Goal: Information Seeking & Learning: Check status

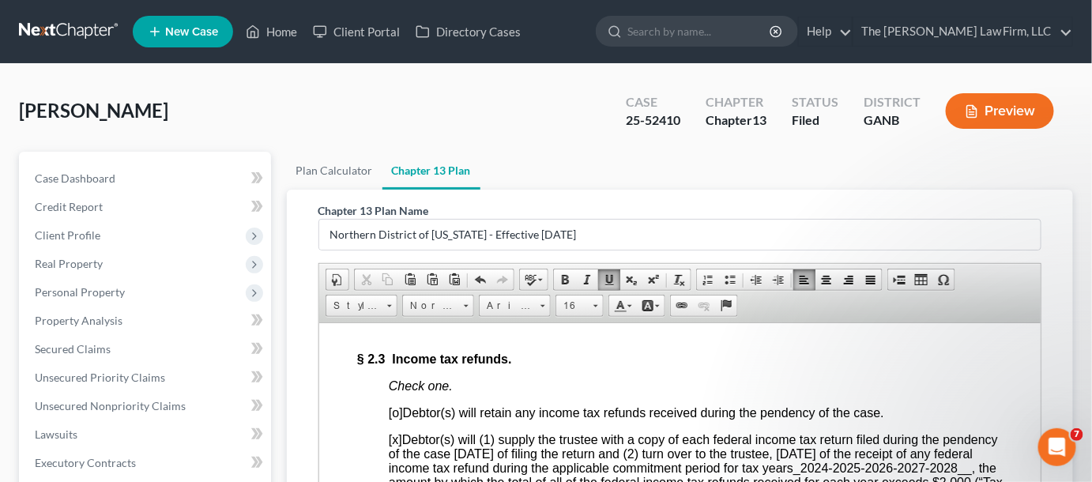
click at [697, 36] on input "search" at bounding box center [699, 31] width 145 height 29
type input "kelly"
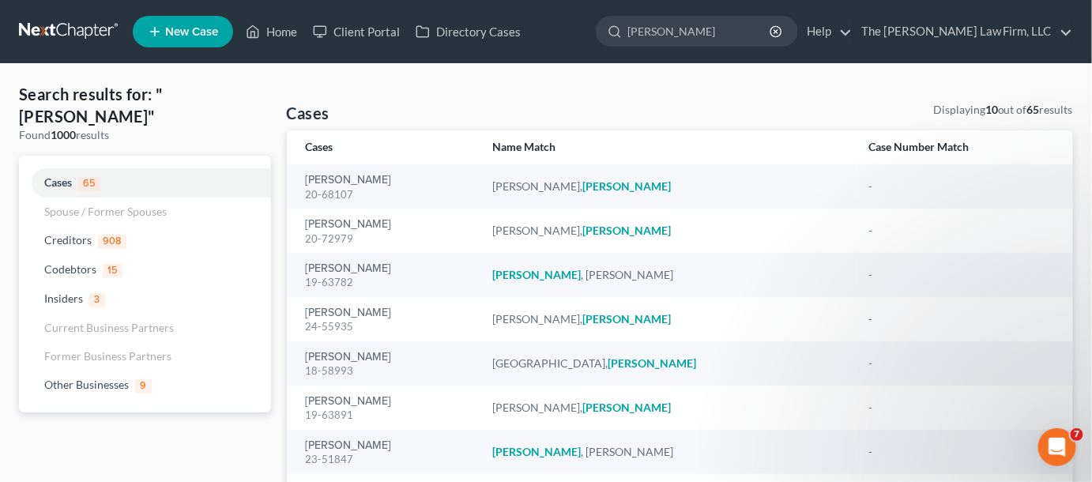
scroll to position [119, 0]
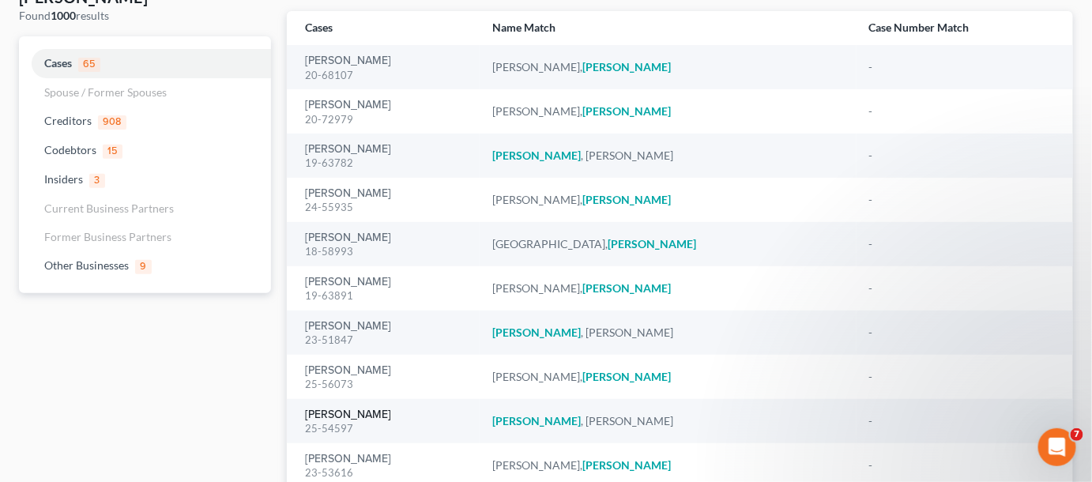
click at [327, 412] on link "[PERSON_NAME]" at bounding box center [349, 414] width 86 height 11
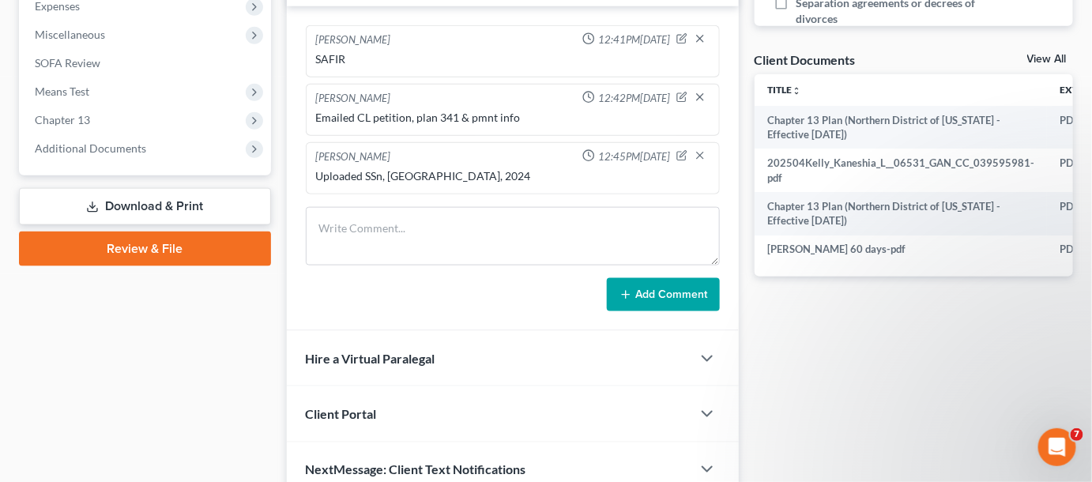
scroll to position [598, 0]
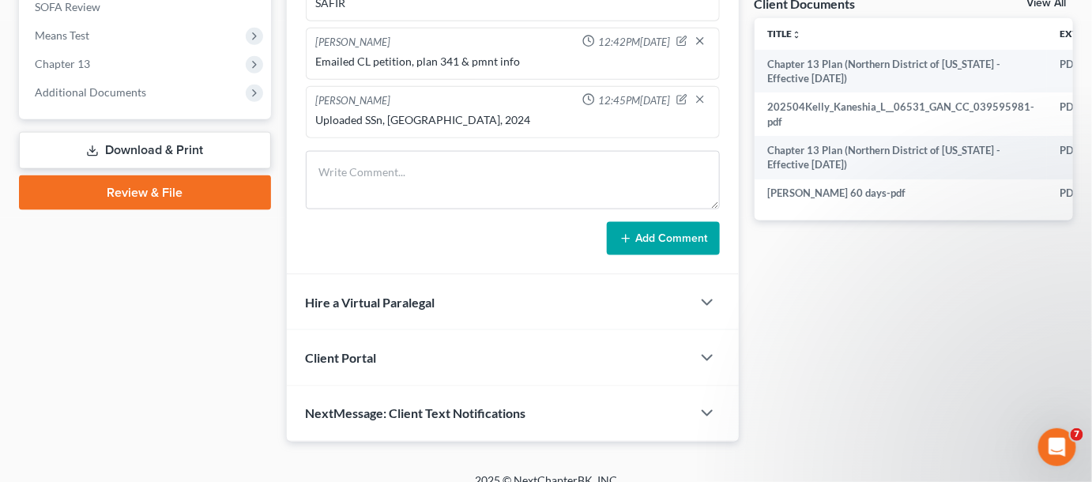
click at [73, 92] on span "Additional Documents" at bounding box center [90, 91] width 111 height 13
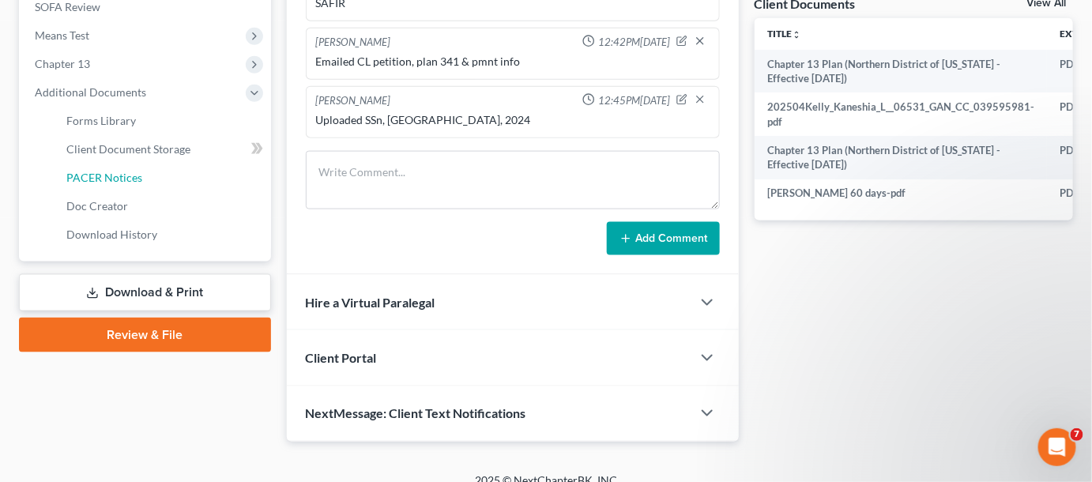
click at [87, 177] on span "PACER Notices" at bounding box center [104, 177] width 76 height 13
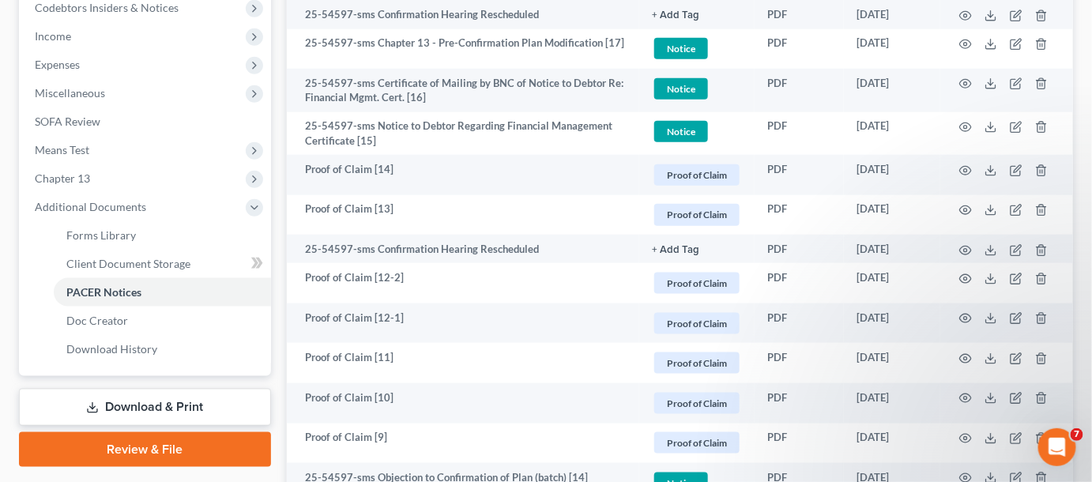
scroll to position [598, 0]
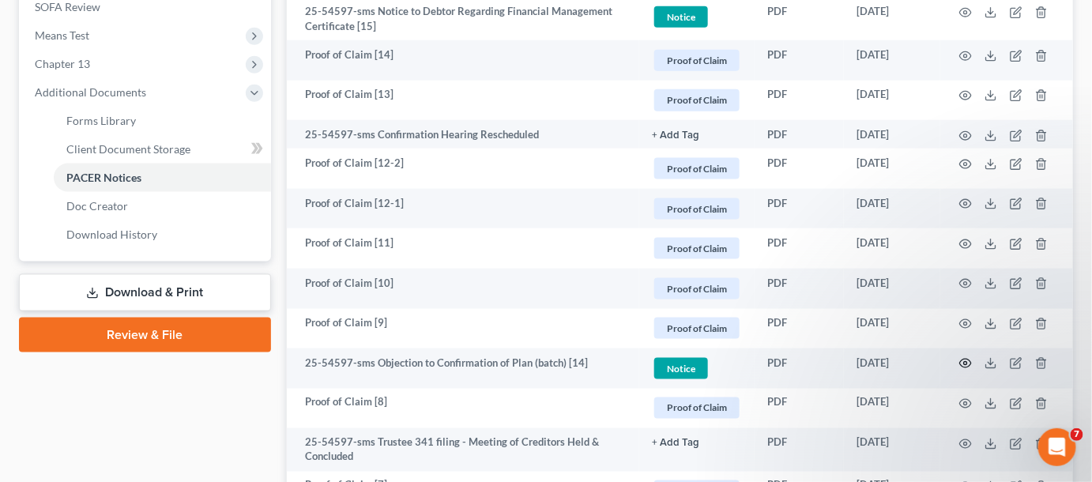
click at [965, 362] on icon "button" at bounding box center [965, 363] width 13 height 13
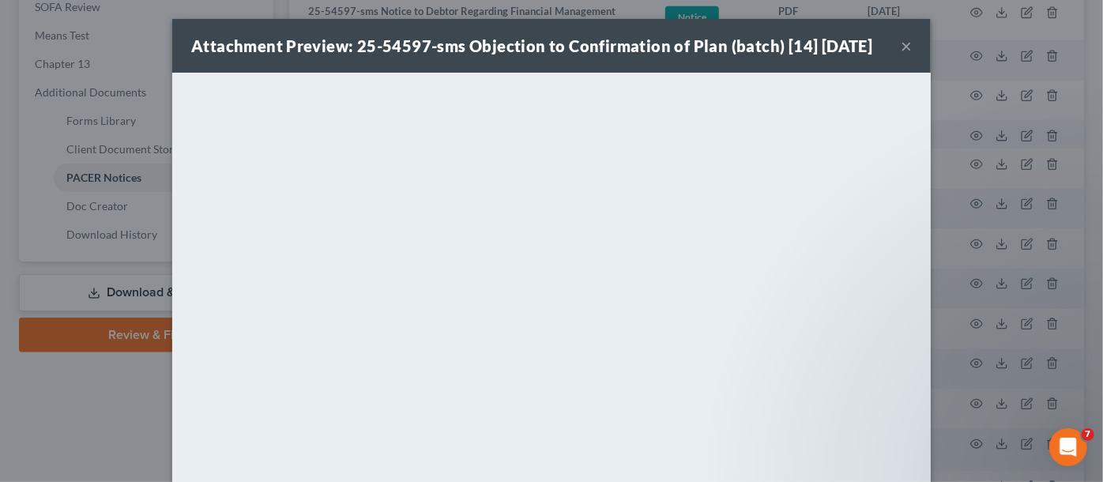
click at [42, 427] on div "Attachment Preview: 25-54597-sms Objection to Confirmation of Plan (batch) [14]…" at bounding box center [551, 241] width 1103 height 482
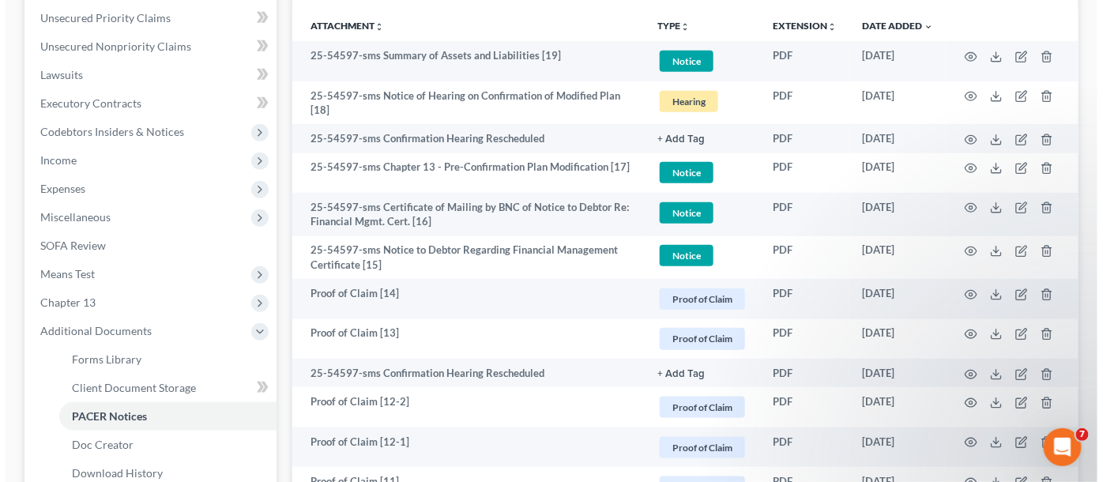
scroll to position [359, 0]
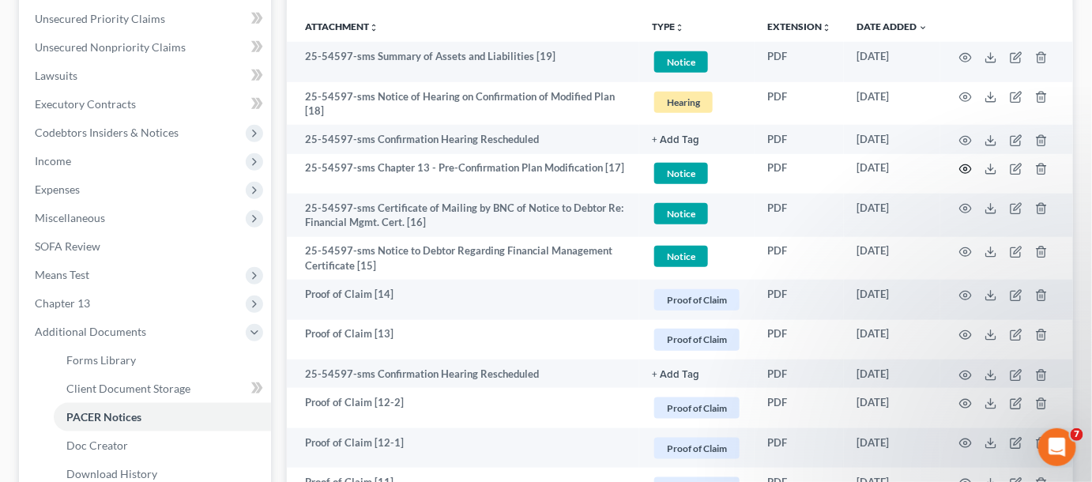
click at [967, 168] on circle "button" at bounding box center [965, 169] width 3 height 3
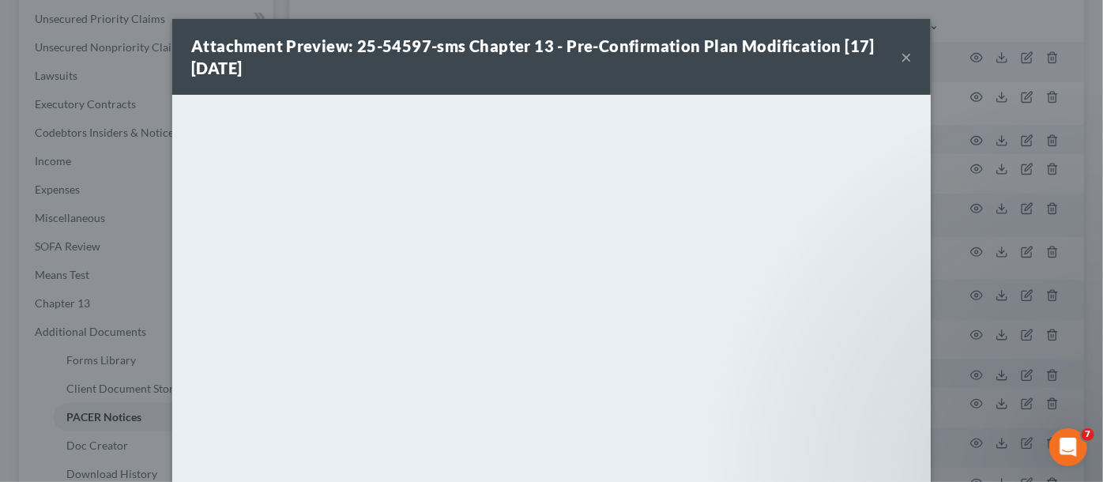
click at [1018, 233] on div "Attachment Preview: 25-54597-sms Chapter 13 - Pre-Confirmation Plan Modificatio…" at bounding box center [551, 241] width 1103 height 482
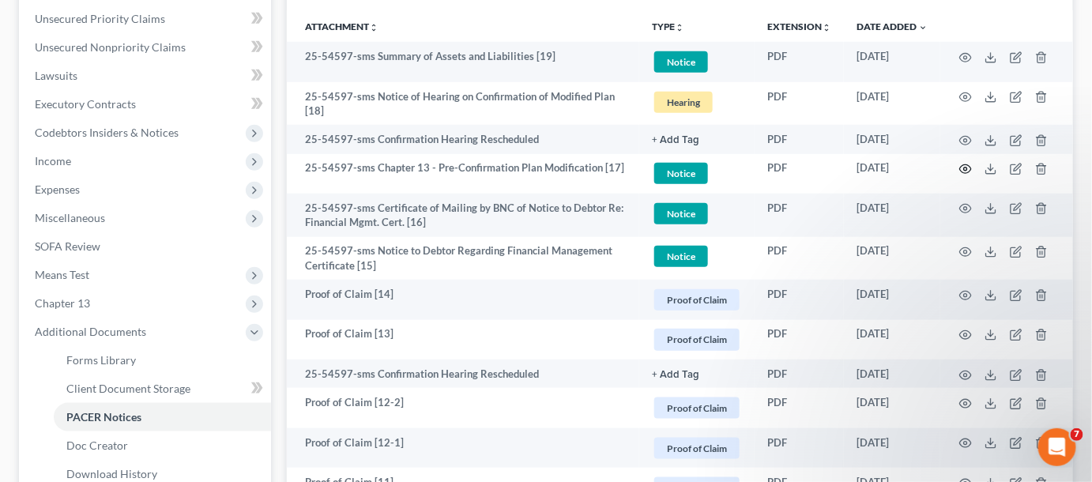
click at [971, 169] on icon "button" at bounding box center [965, 169] width 13 height 13
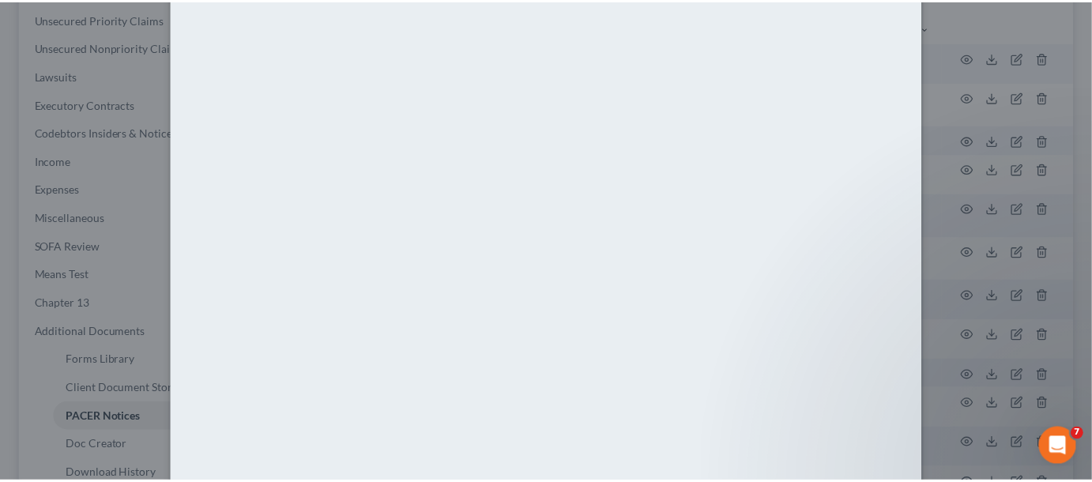
scroll to position [119, 0]
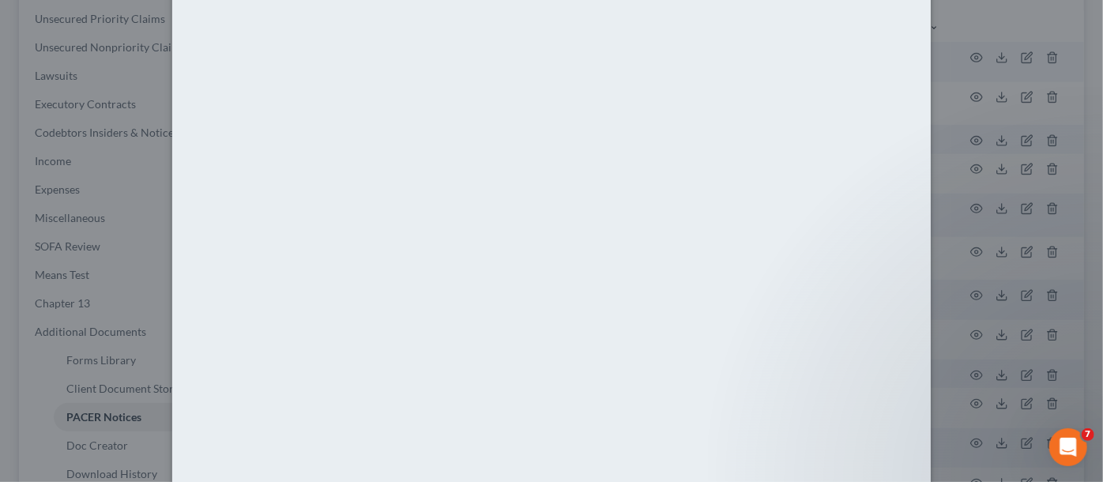
click at [1007, 190] on div "Attachment Preview: 25-54597-sms Chapter 13 - Pre-Confirmation Plan Modificatio…" at bounding box center [551, 241] width 1103 height 482
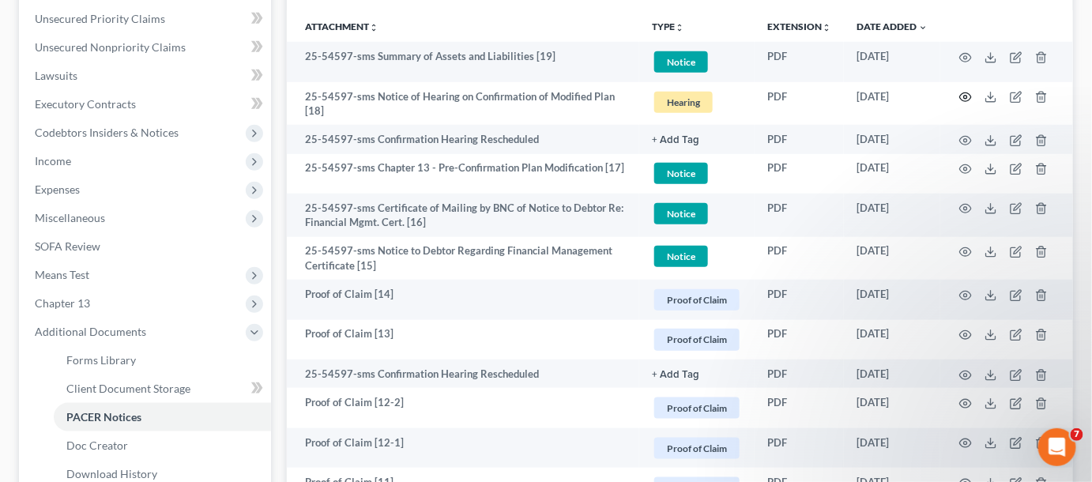
click at [965, 96] on circle "button" at bounding box center [965, 97] width 3 height 3
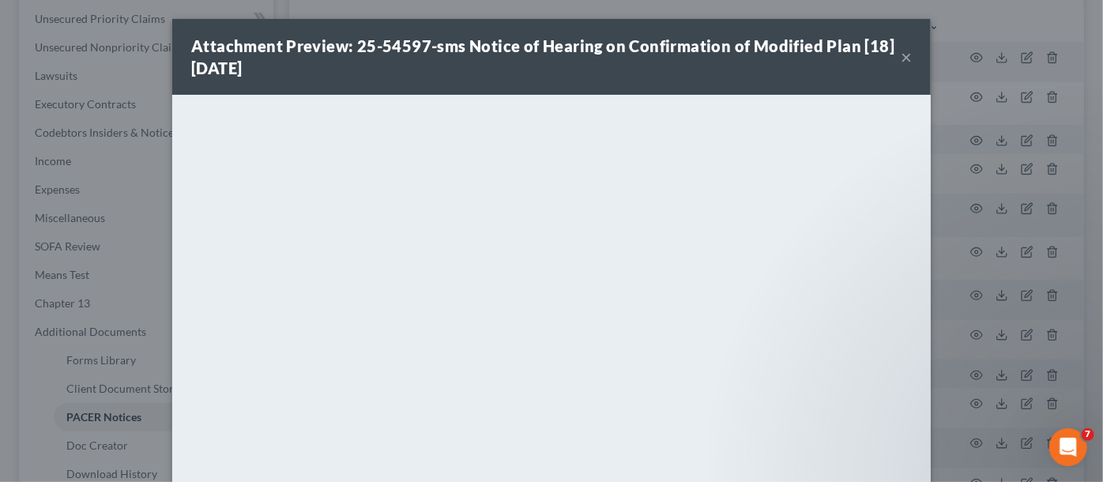
click at [980, 288] on div "Attachment Preview: 25-54597-sms Notice of Hearing on Confirmation of Modified …" at bounding box center [551, 241] width 1103 height 482
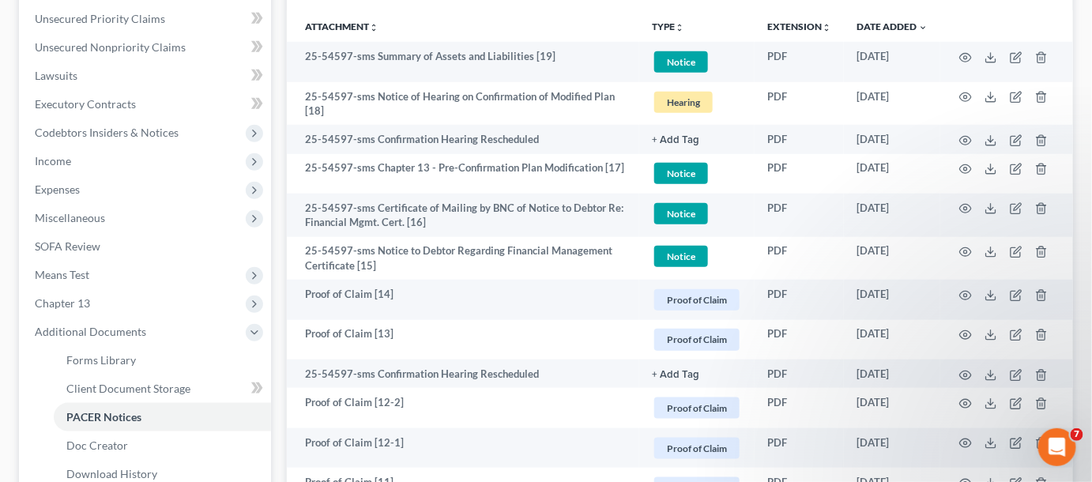
scroll to position [598, 0]
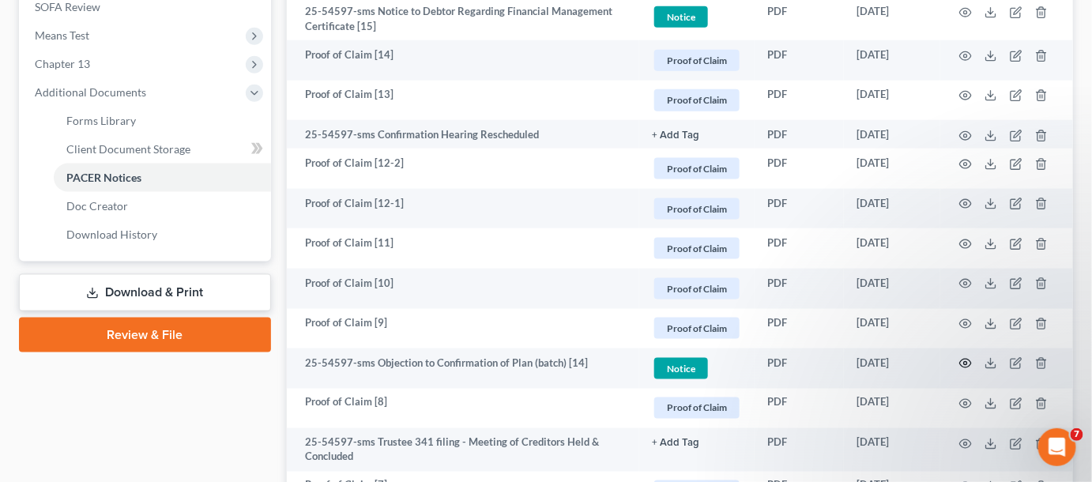
click at [966, 363] on icon "button" at bounding box center [965, 363] width 13 height 13
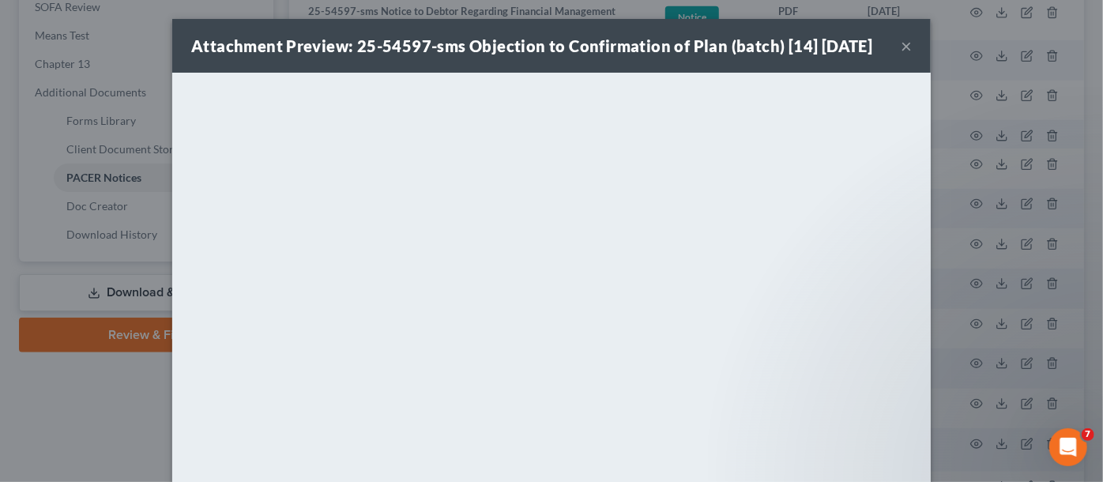
drag, startPoint x: 71, startPoint y: 392, endPoint x: 66, endPoint y: 380, distance: 12.8
click at [71, 392] on div "Attachment Preview: 25-54597-sms Objection to Confirmation of Plan (batch) [14]…" at bounding box center [551, 241] width 1103 height 482
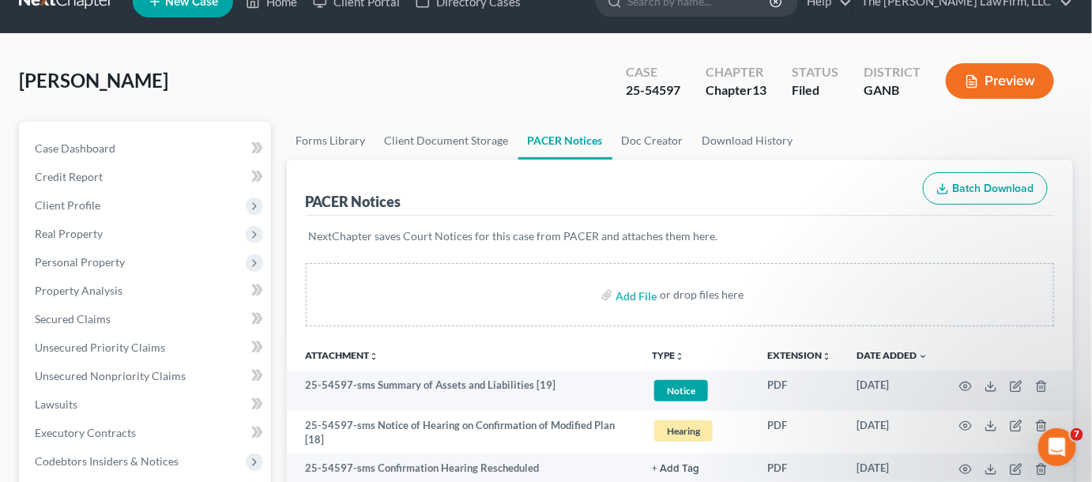
scroll to position [0, 0]
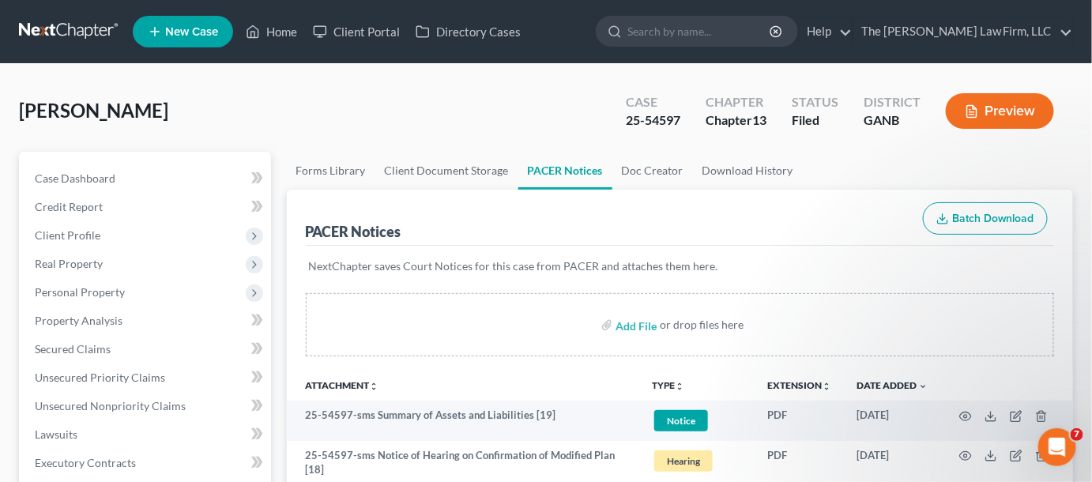
click at [60, 34] on link at bounding box center [69, 31] width 101 height 28
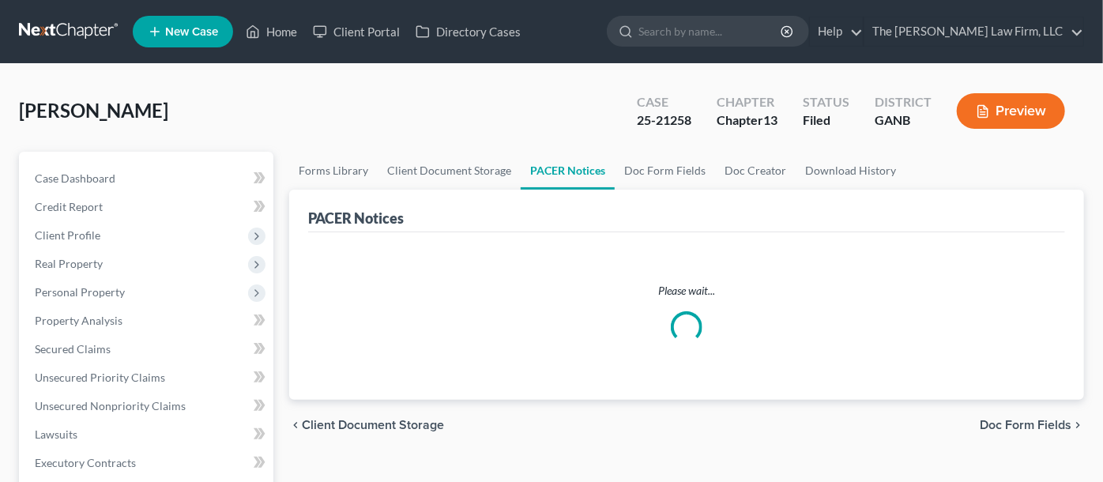
click at [692, 25] on input "search" at bounding box center [710, 31] width 145 height 29
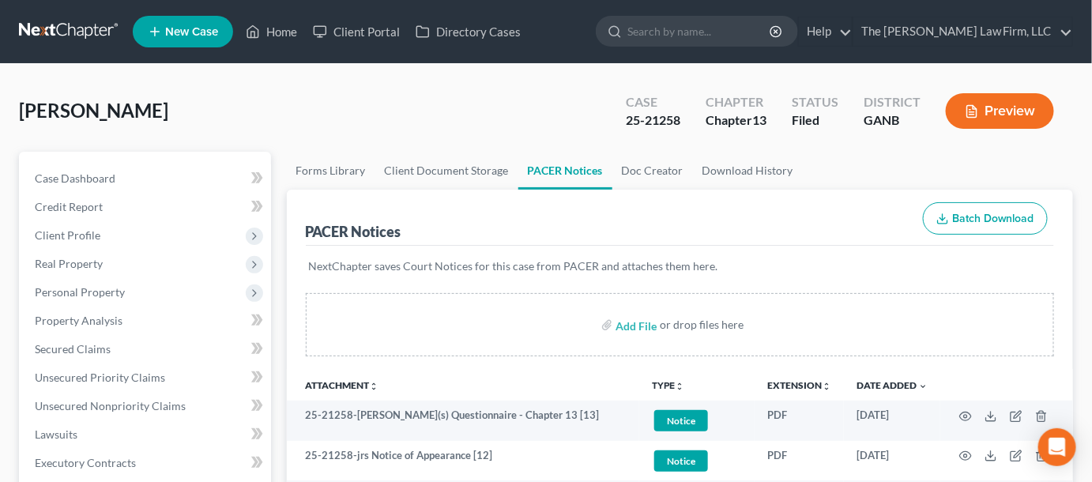
type input "l"
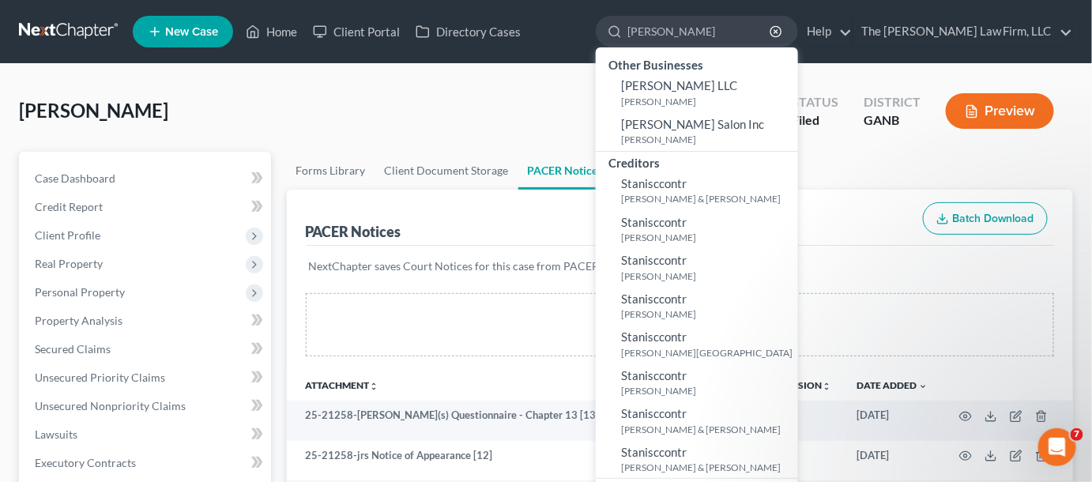
type input "stanley"
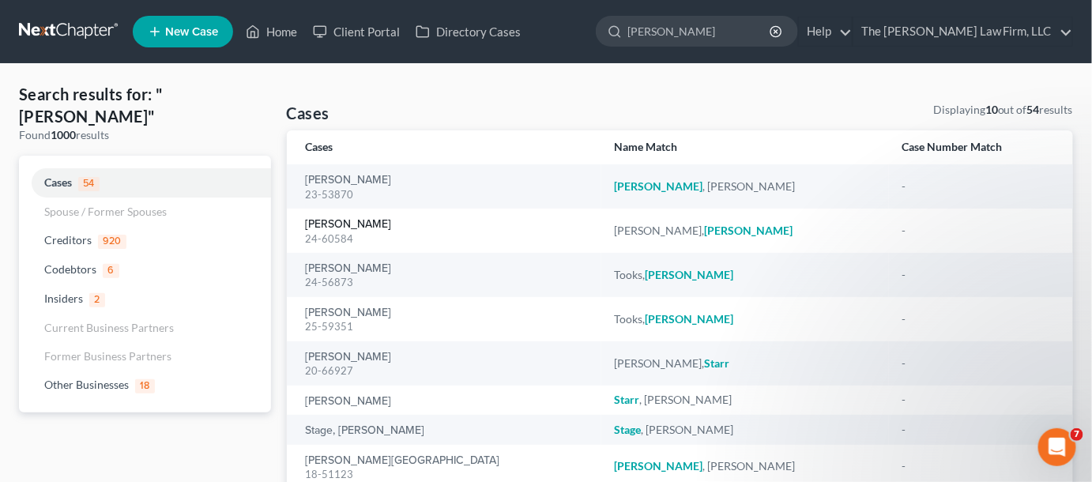
click at [335, 224] on link "[PERSON_NAME]" at bounding box center [349, 224] width 86 height 11
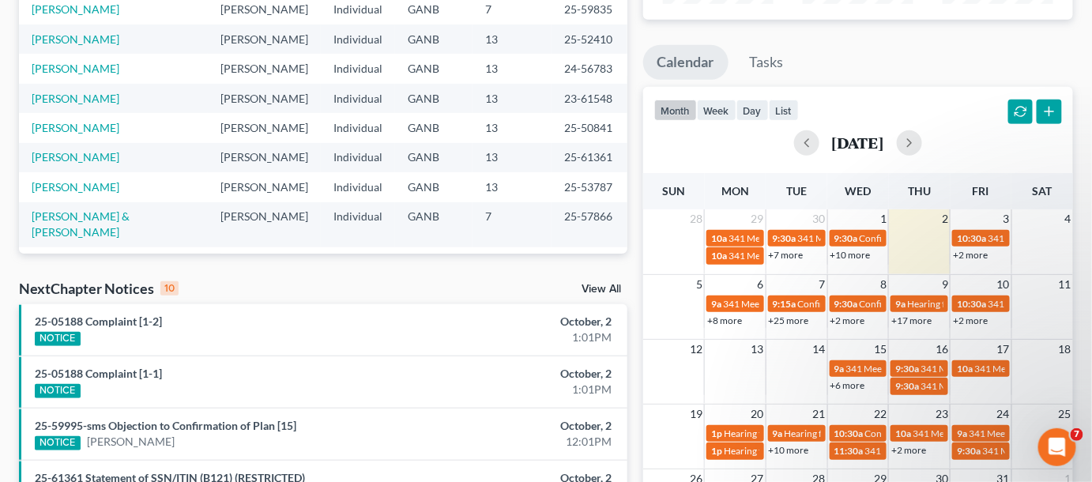
click at [853, 386] on link "+6 more" at bounding box center [847, 385] width 35 height 12
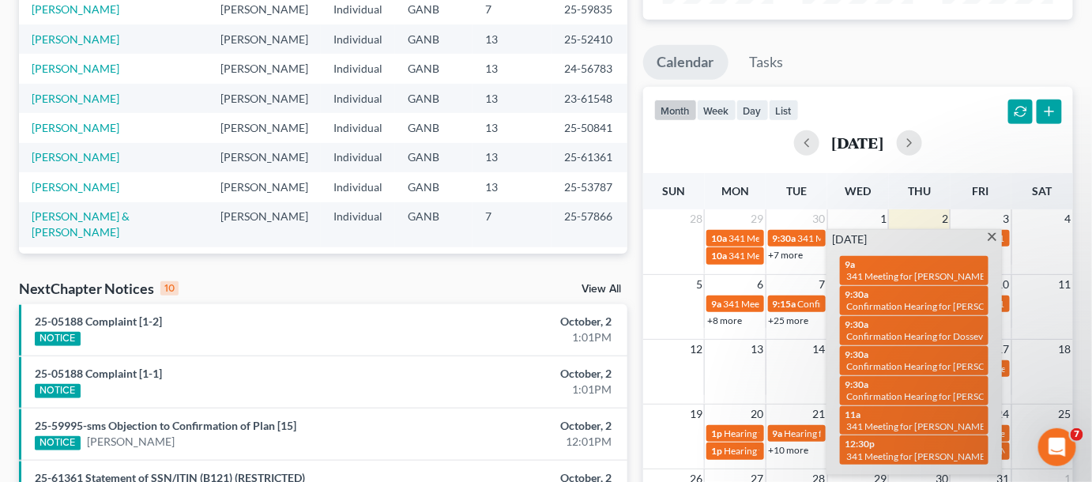
click at [936, 290] on div "9:30a Confirmation Hearing for [PERSON_NAME]" at bounding box center [914, 300] width 139 height 24
select select "Days"
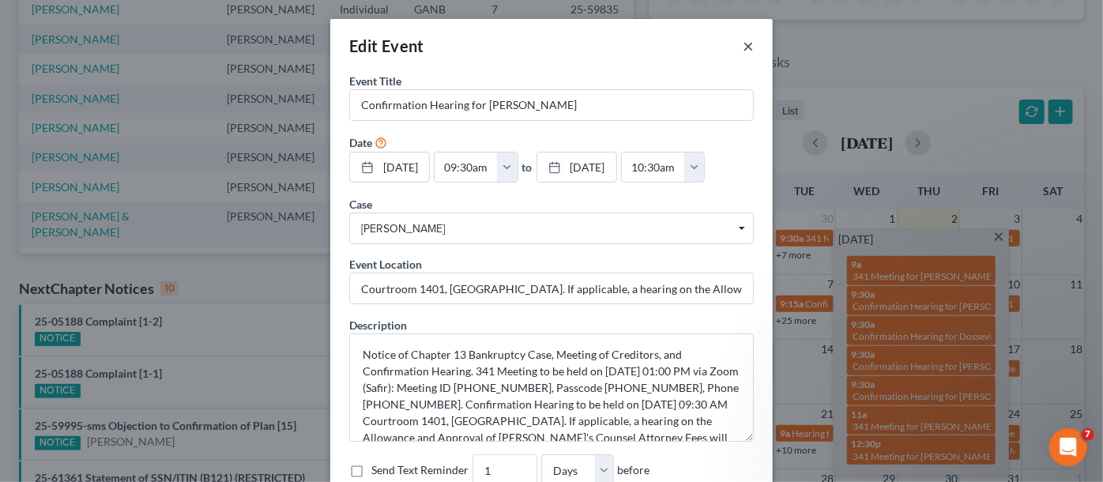
click at [743, 47] on button "×" at bounding box center [748, 45] width 11 height 19
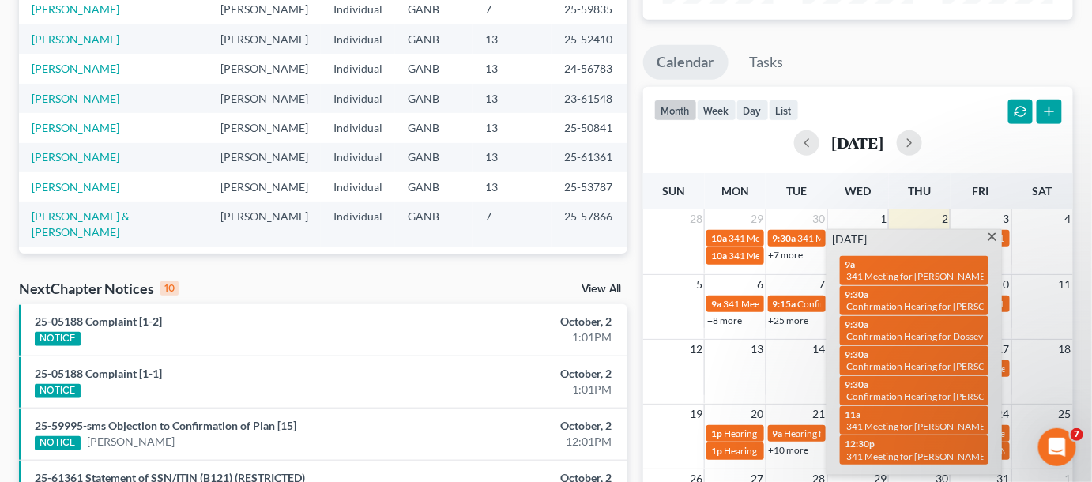
click at [905, 366] on span "Confirmation Hearing for [PERSON_NAME] Foinke" at bounding box center [951, 366] width 211 height 12
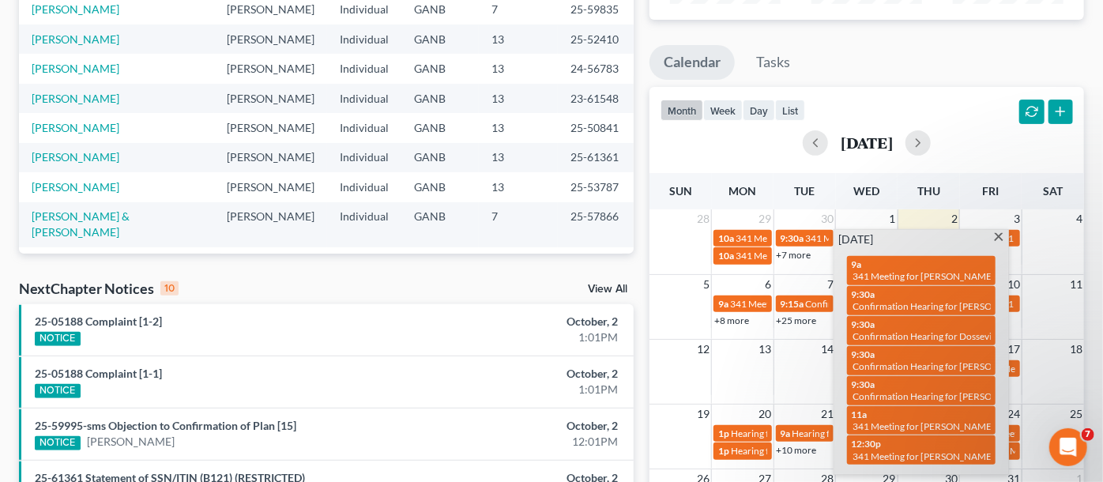
select select "Days"
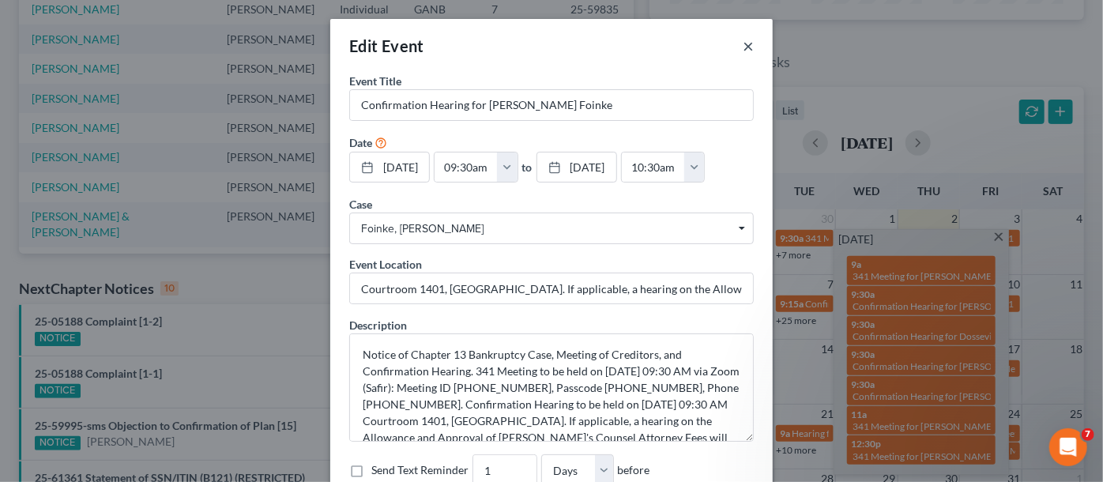
click at [746, 47] on button "×" at bounding box center [748, 45] width 11 height 19
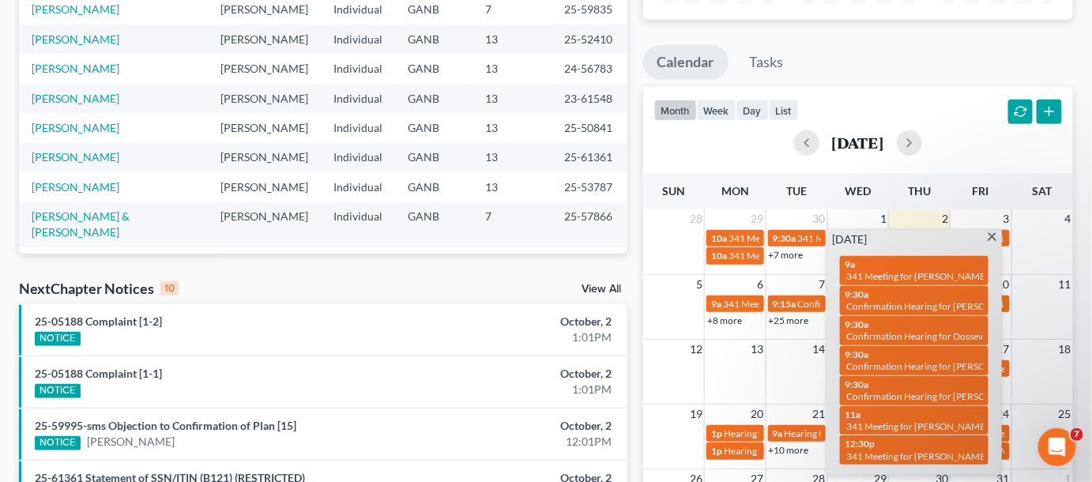
click at [924, 395] on span "Confirmation Hearing for [PERSON_NAME] & [PERSON_NAME]" at bounding box center [978, 396] width 265 height 12
select select "Days"
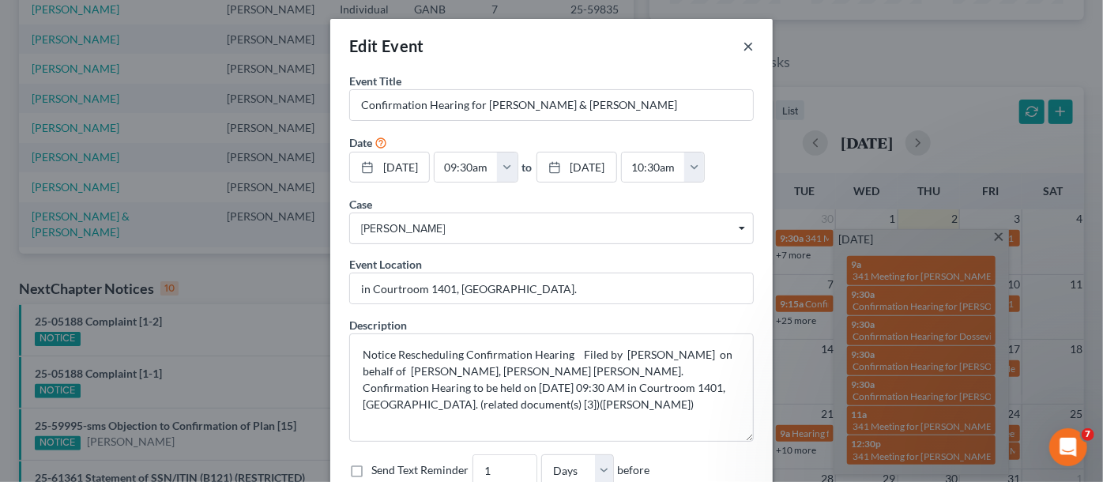
click at [743, 46] on button "×" at bounding box center [748, 45] width 11 height 19
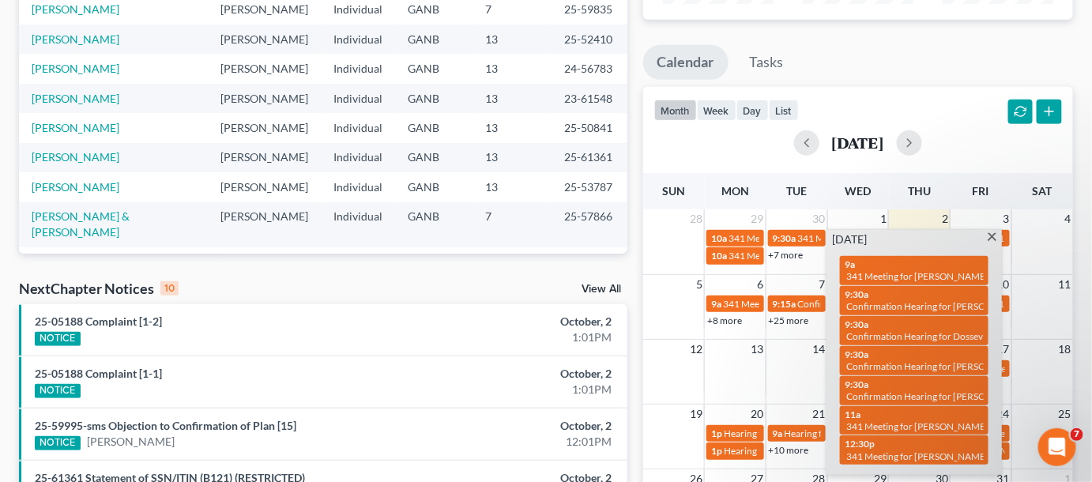
click at [990, 237] on span at bounding box center [992, 238] width 12 height 10
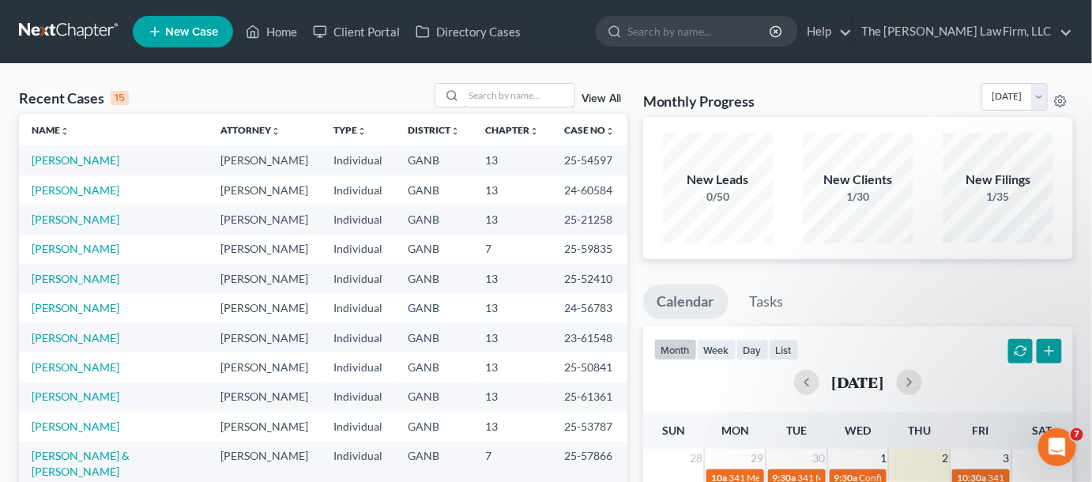
click at [555, 97] on input "search" at bounding box center [519, 95] width 111 height 23
type input "[PERSON_NAME]"
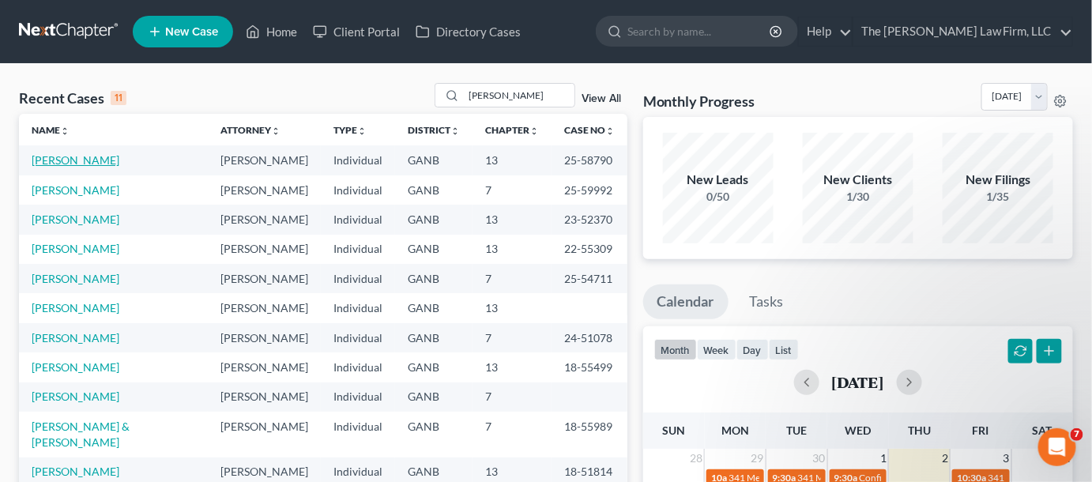
click at [73, 156] on link "[PERSON_NAME]" at bounding box center [76, 159] width 88 height 13
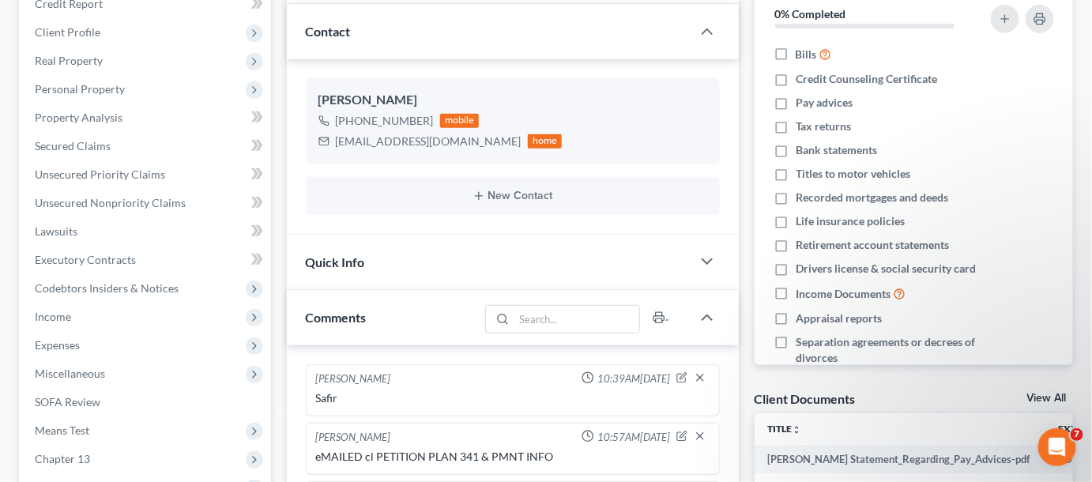
scroll to position [359, 0]
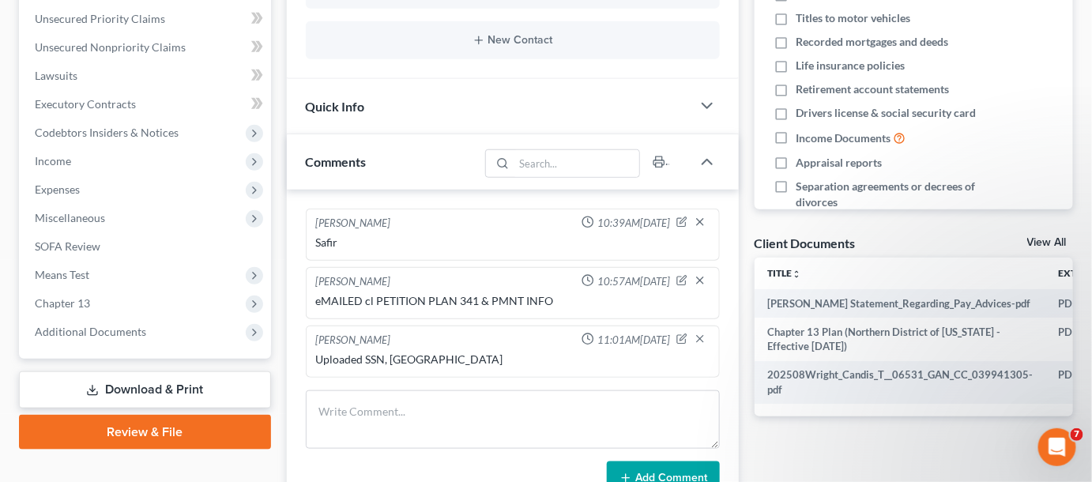
click at [102, 340] on span "Additional Documents" at bounding box center [146, 332] width 249 height 28
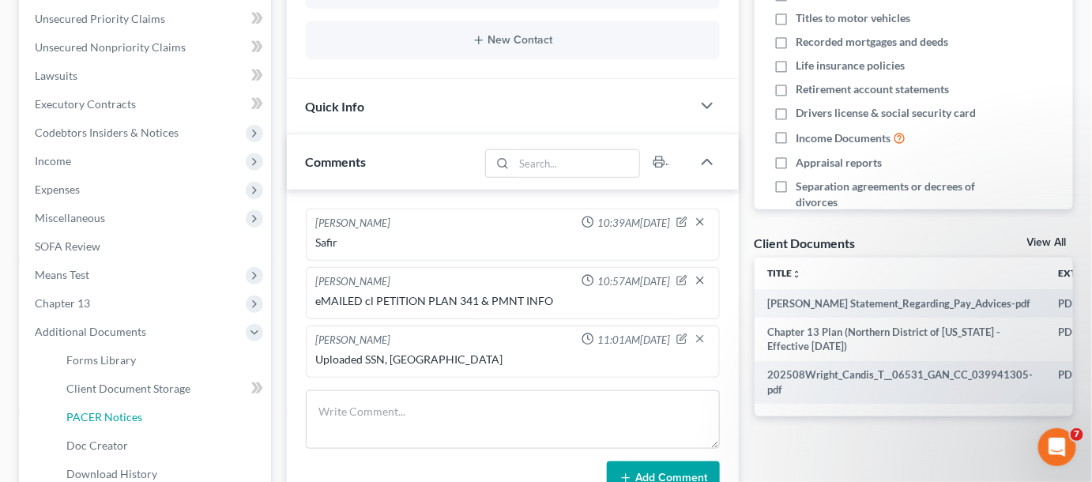
click at [99, 413] on span "PACER Notices" at bounding box center [104, 416] width 76 height 13
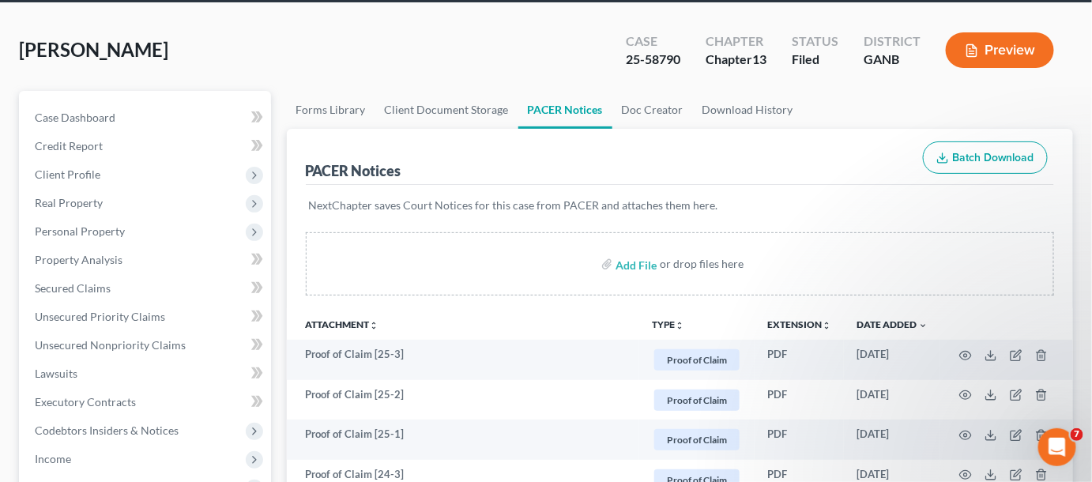
scroll to position [239, 0]
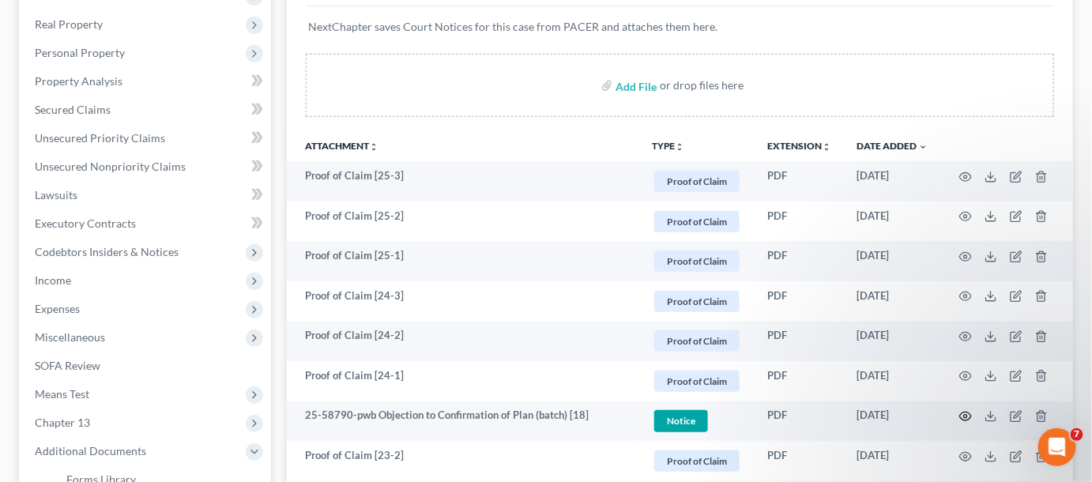
click at [965, 415] on icon "button" at bounding box center [965, 416] width 13 height 13
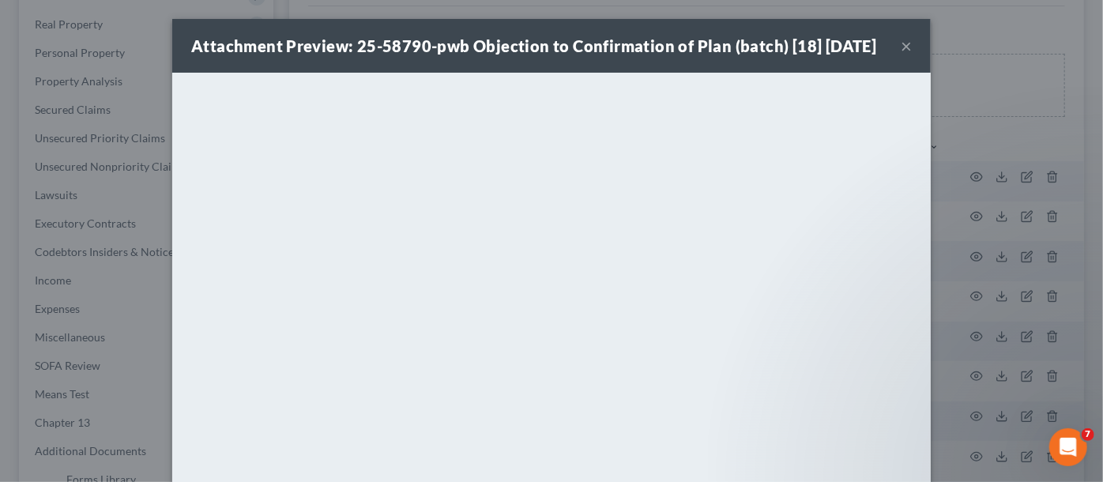
click at [992, 149] on div "Attachment Preview: 25-58790-pwb Objection to Confirmation of Plan (batch) [18]…" at bounding box center [551, 241] width 1103 height 482
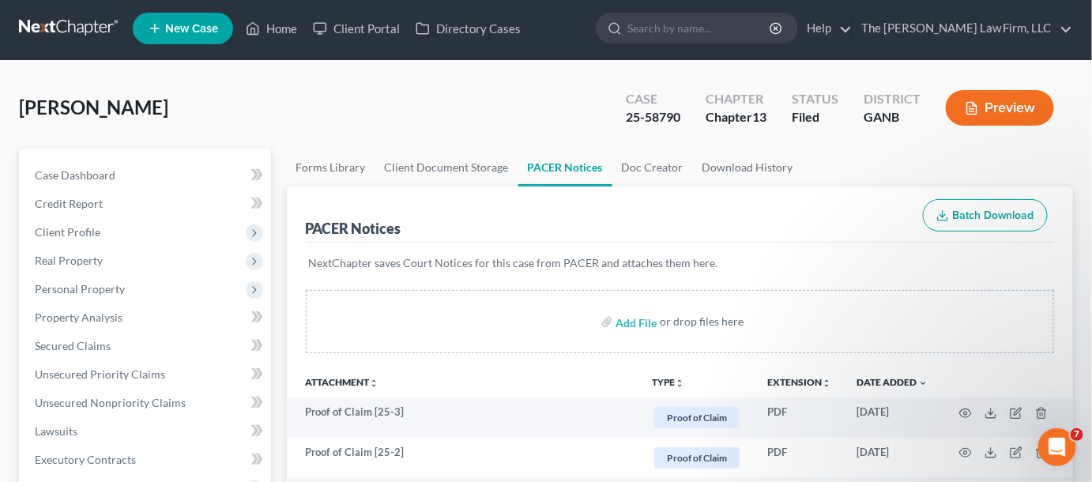
scroll to position [0, 0]
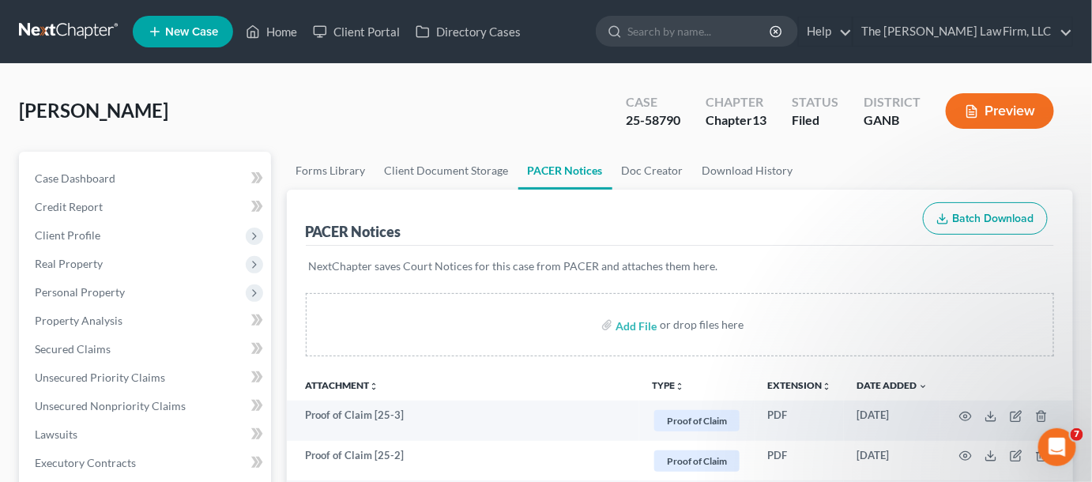
click at [733, 40] on input "search" at bounding box center [699, 31] width 145 height 29
type input "foinke"
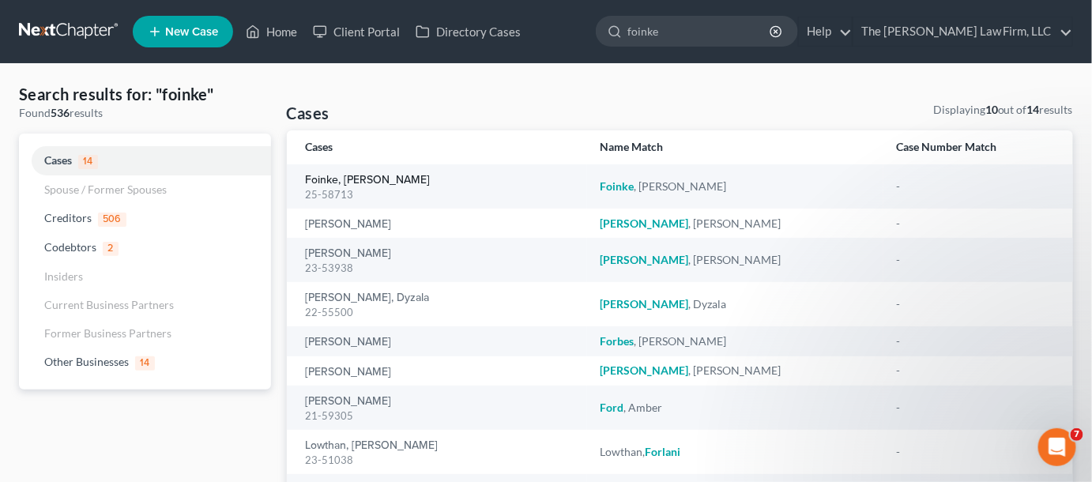
click at [344, 179] on link "Foinke, [PERSON_NAME]" at bounding box center [368, 180] width 125 height 11
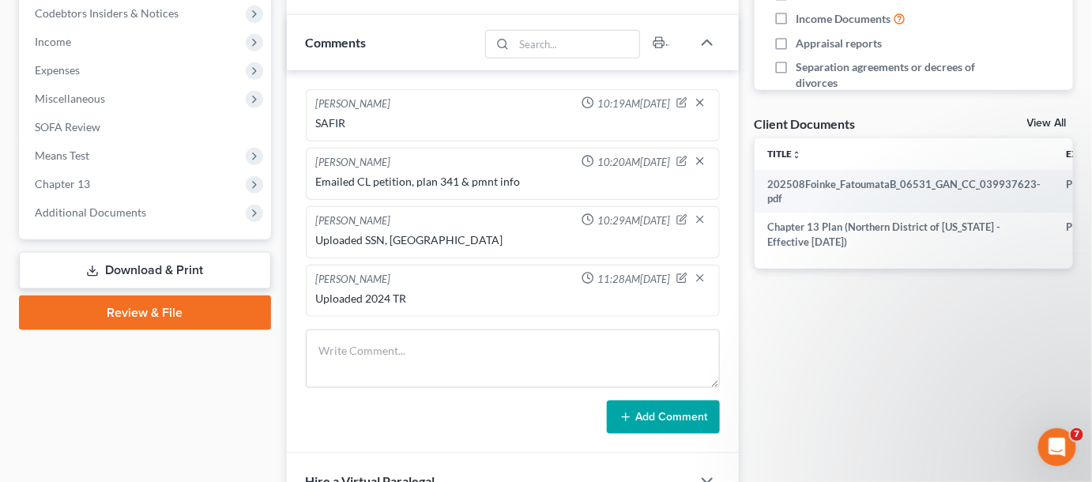
scroll to position [478, 0]
click at [111, 212] on span "Additional Documents" at bounding box center [90, 211] width 111 height 13
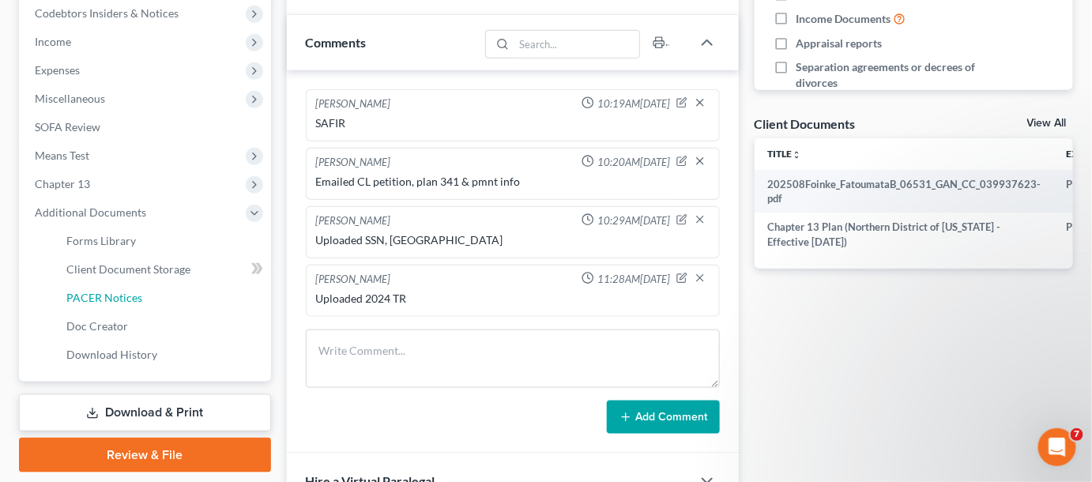
click at [132, 292] on span "PACER Notices" at bounding box center [104, 297] width 76 height 13
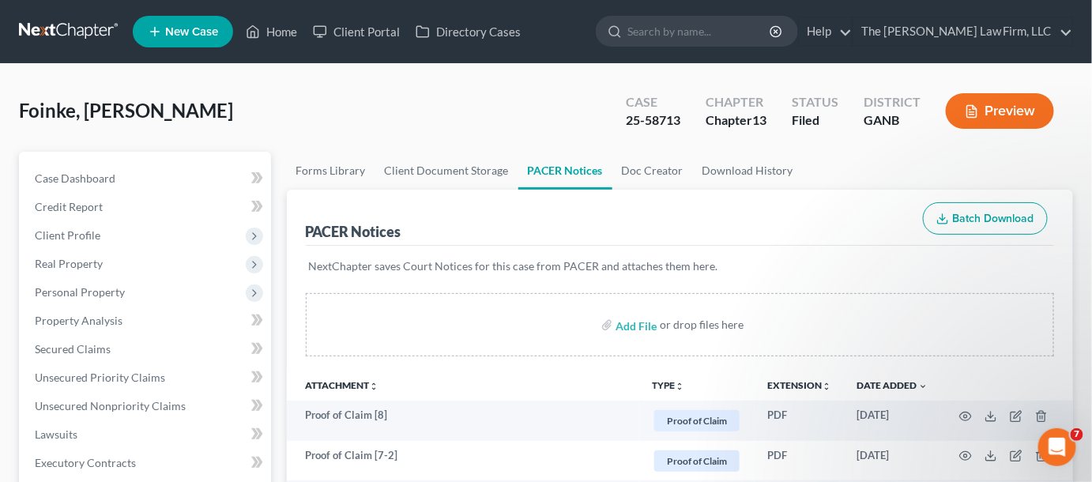
click at [772, 27] on input "search" at bounding box center [699, 31] width 145 height 29
type input "[PERSON_NAME]"
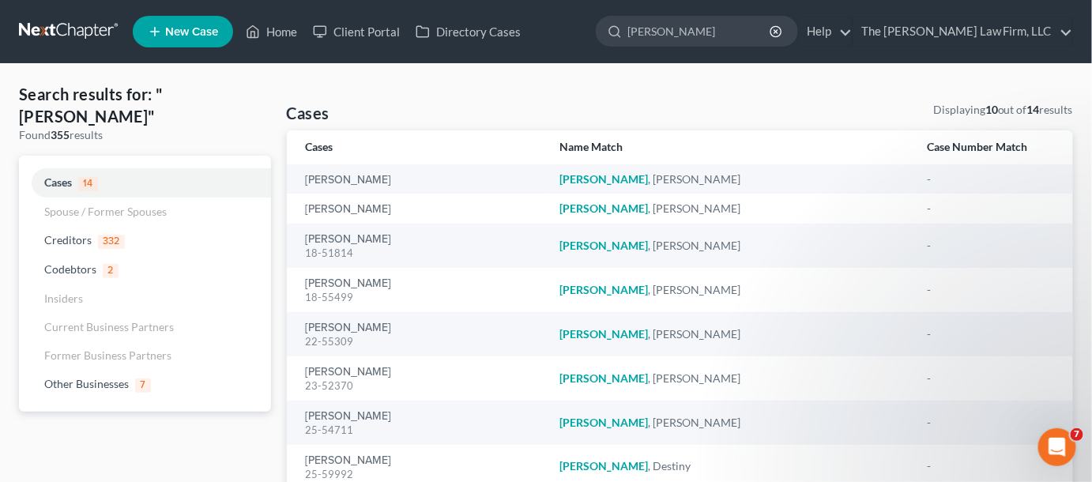
scroll to position [119, 0]
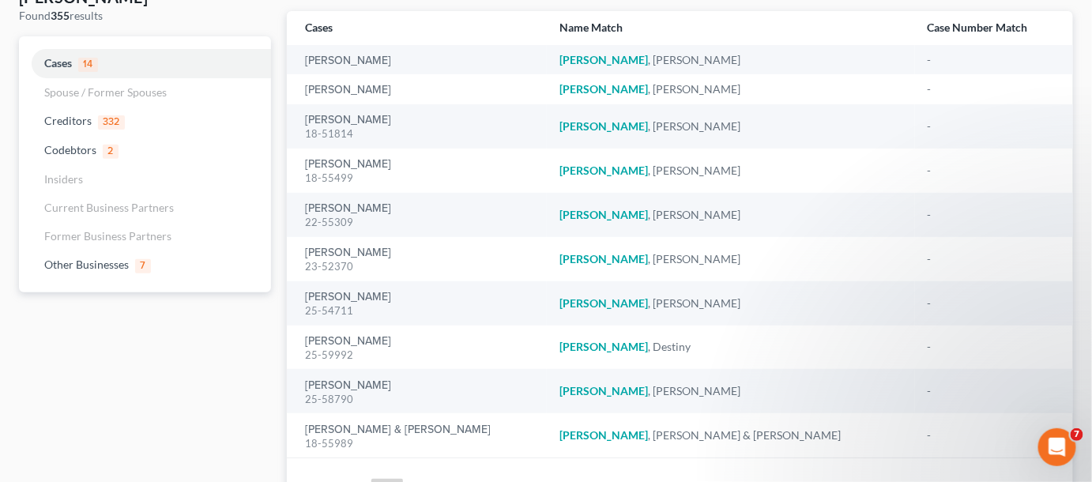
click at [324, 377] on div "[PERSON_NAME] 25-58790" at bounding box center [420, 391] width 229 height 31
click at [322, 381] on link "[PERSON_NAME]" at bounding box center [349, 385] width 86 height 11
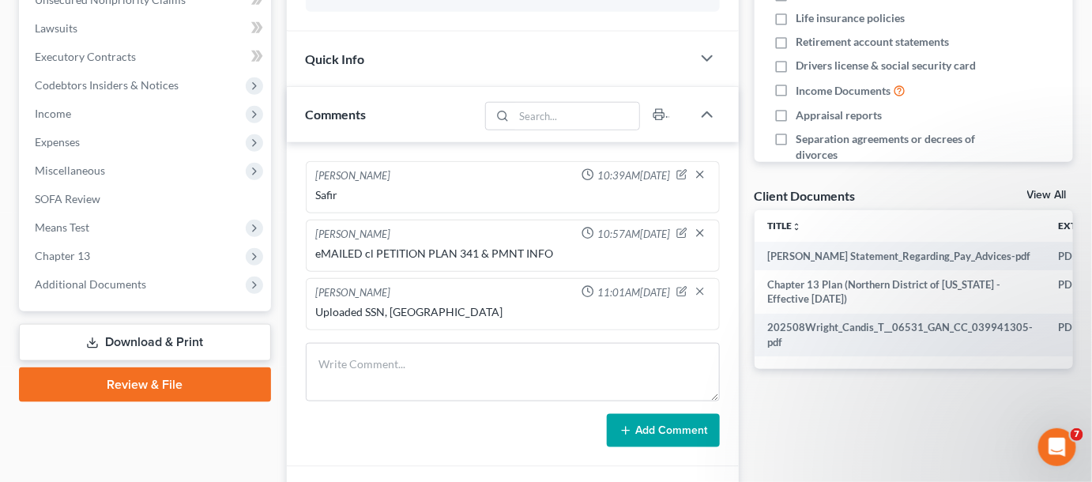
scroll to position [598, 0]
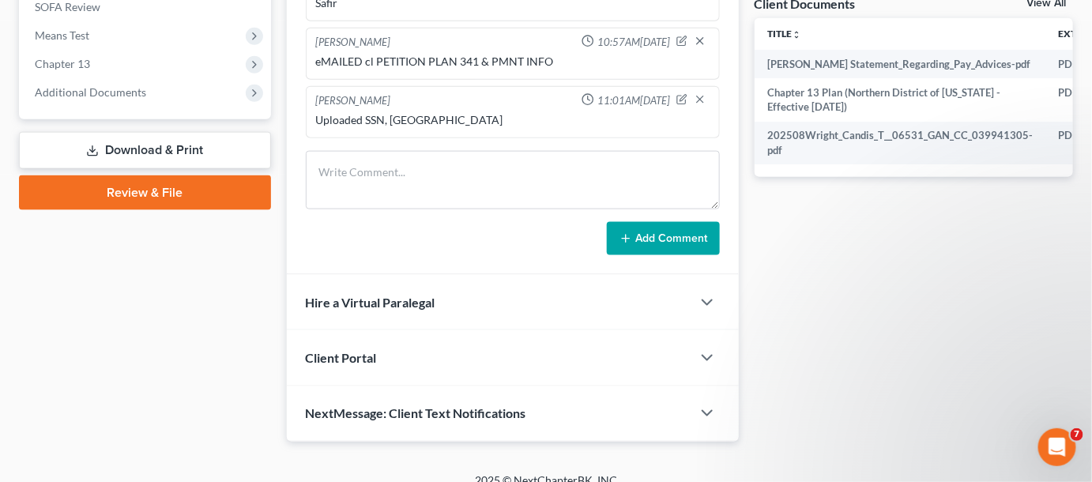
click at [103, 92] on span "Additional Documents" at bounding box center [90, 91] width 111 height 13
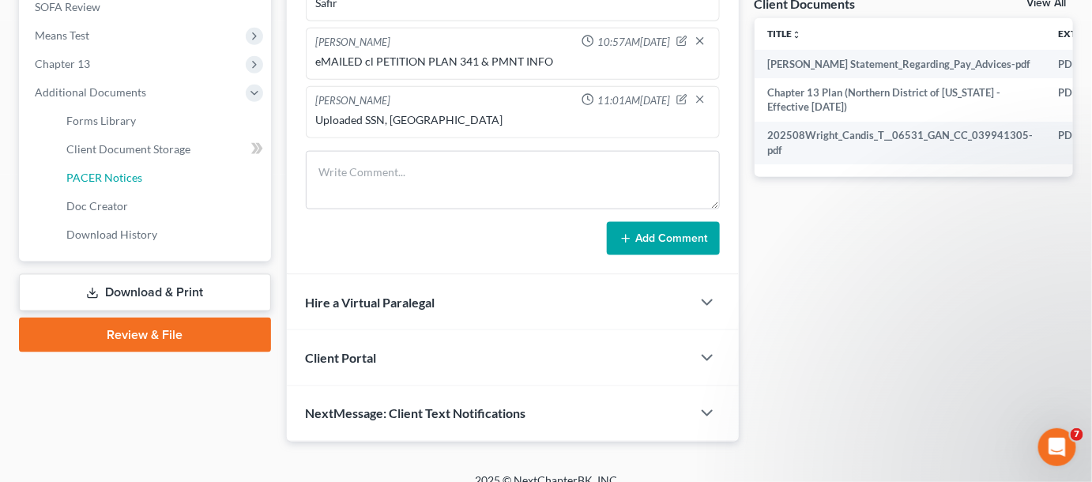
click at [107, 177] on span "PACER Notices" at bounding box center [104, 177] width 76 height 13
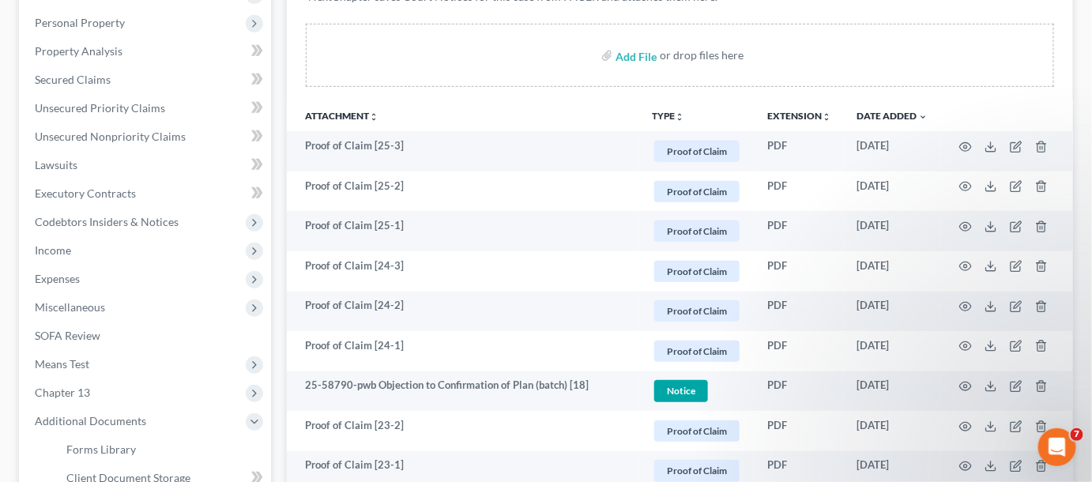
scroll to position [359, 0]
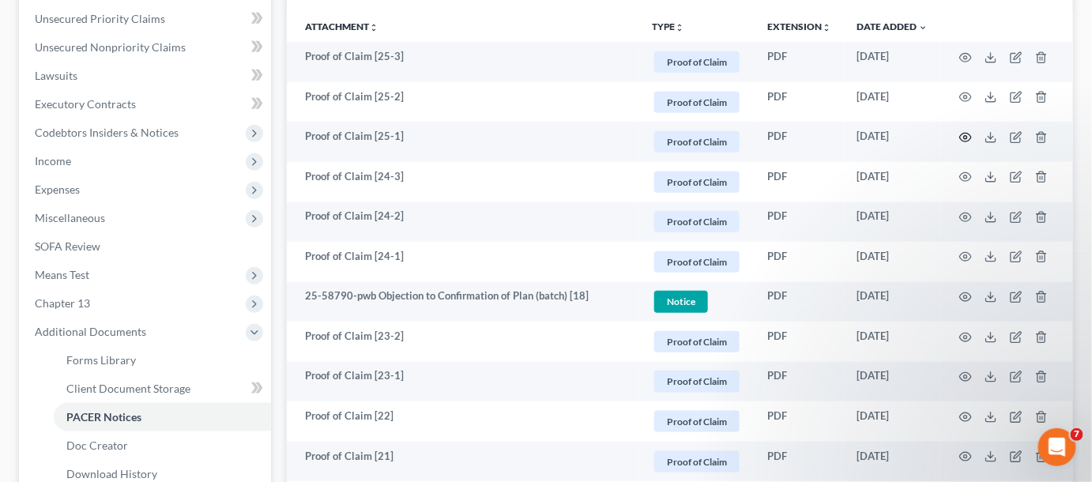
click at [969, 134] on icon "button" at bounding box center [965, 137] width 13 height 13
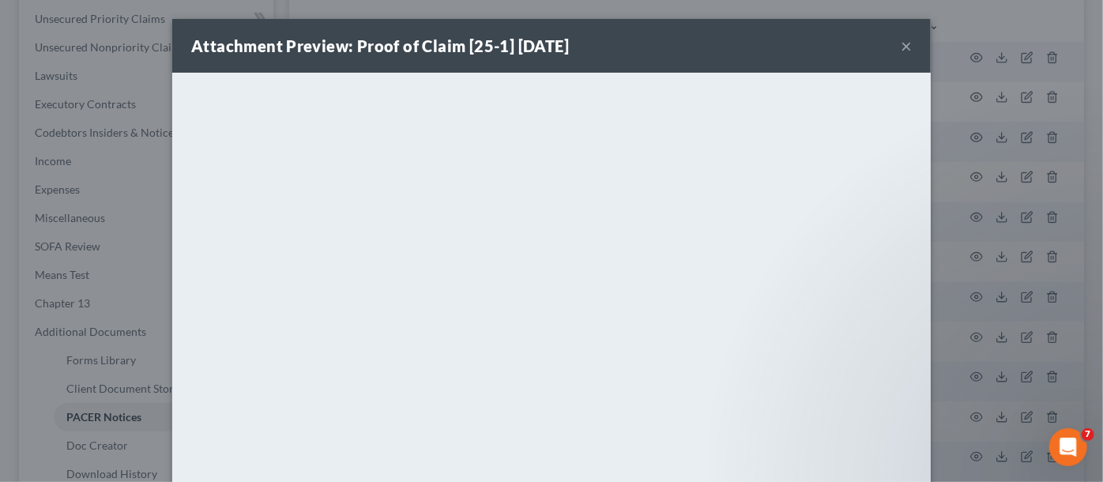
click at [956, 134] on div "Attachment Preview: Proof of Claim [25-1] [DATE] × <object ng-attr-data='[URL][…" at bounding box center [551, 241] width 1103 height 482
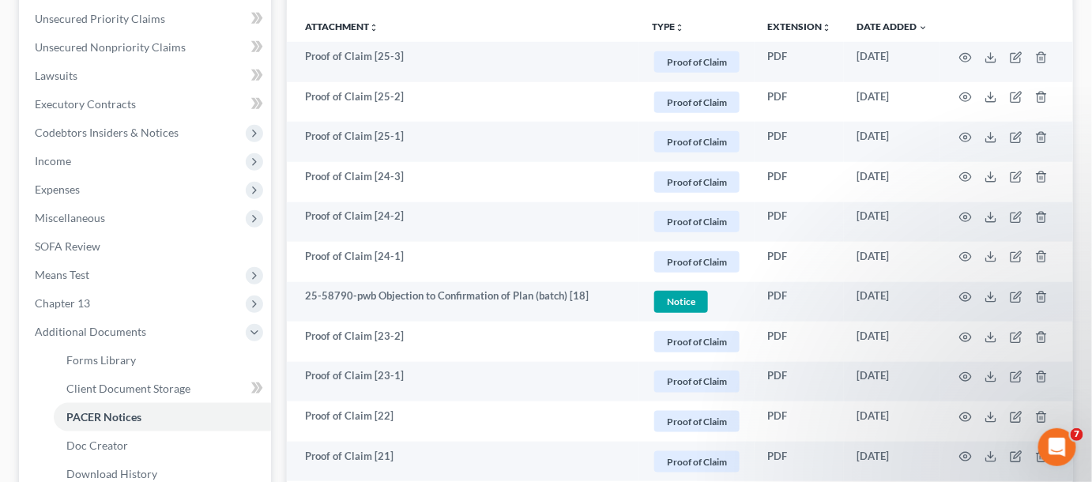
scroll to position [598, 0]
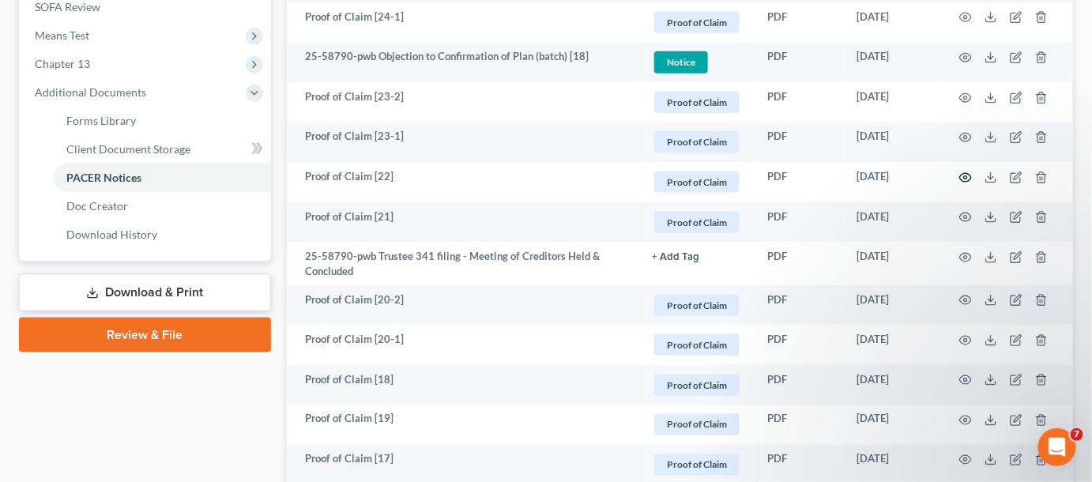
click at [970, 175] on icon "button" at bounding box center [965, 177] width 13 height 13
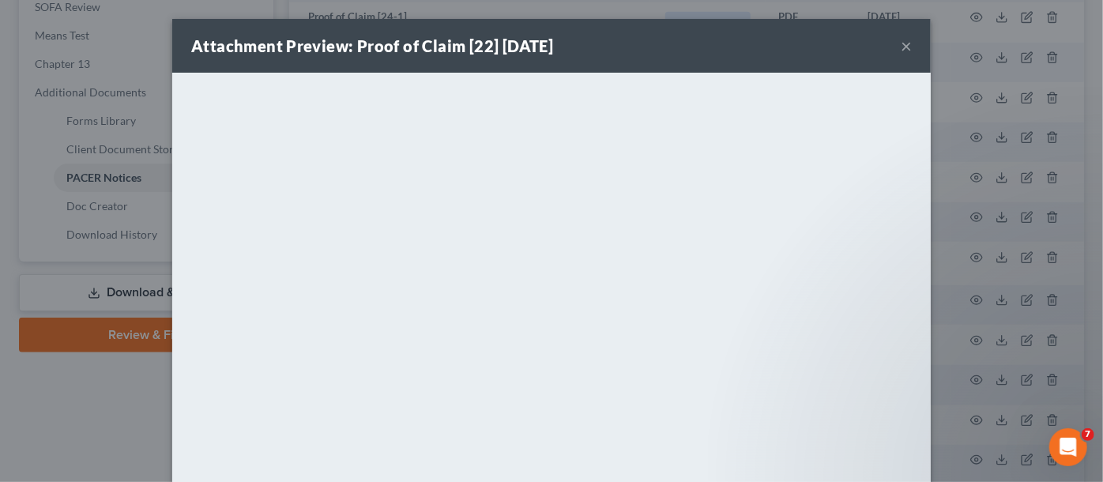
click at [970, 175] on div "Attachment Preview: Proof of Claim [22] [DATE] × <object ng-attr-data='[URL][DO…" at bounding box center [551, 241] width 1103 height 482
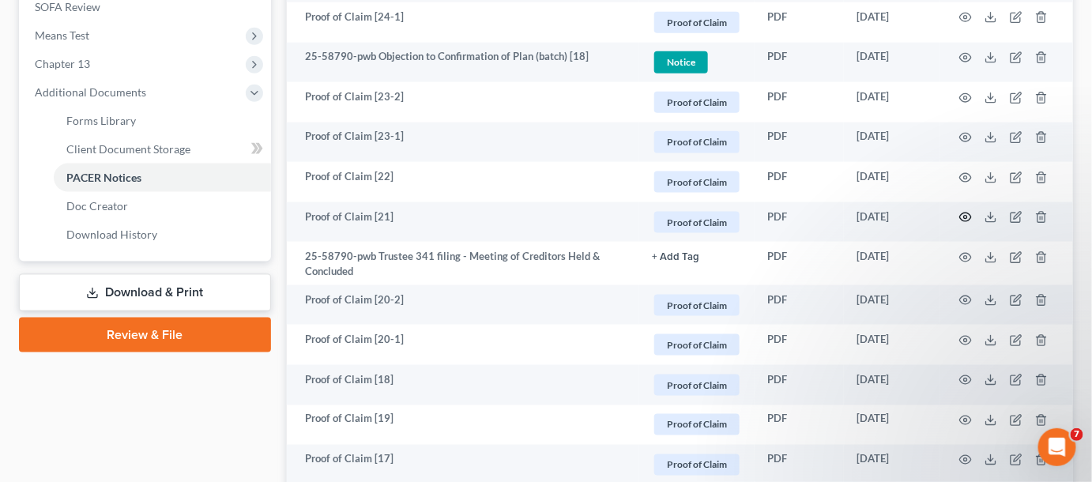
click at [964, 216] on circle "button" at bounding box center [965, 217] width 3 height 3
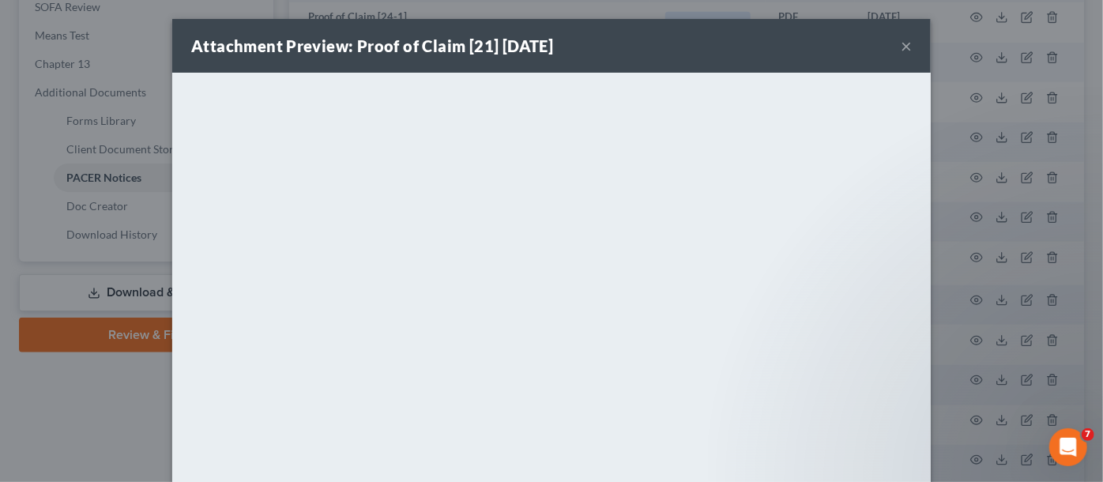
click at [901, 45] on button "×" at bounding box center [906, 45] width 11 height 19
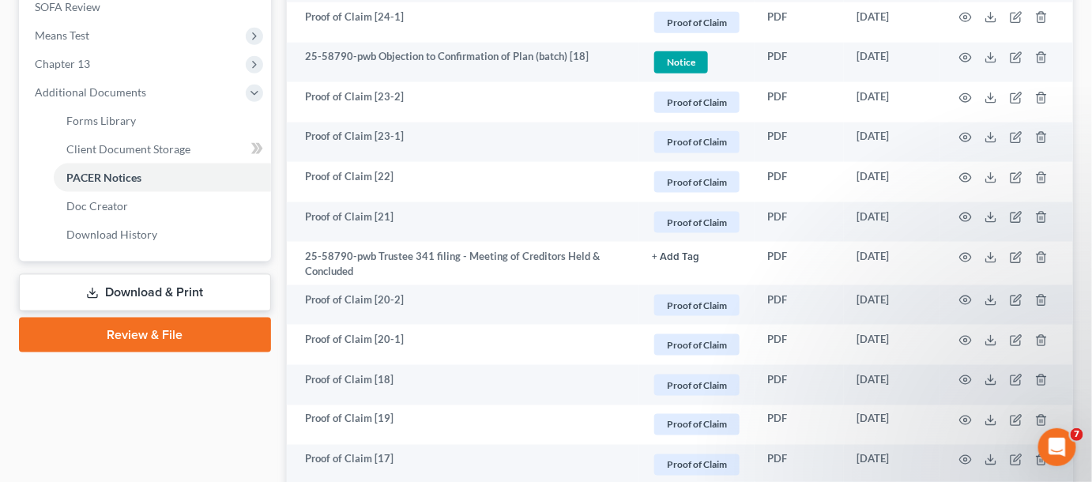
drag, startPoint x: 710, startPoint y: 224, endPoint x: 701, endPoint y: 225, distance: 9.6
click at [710, 223] on span "Proof of Claim" at bounding box center [696, 222] width 85 height 21
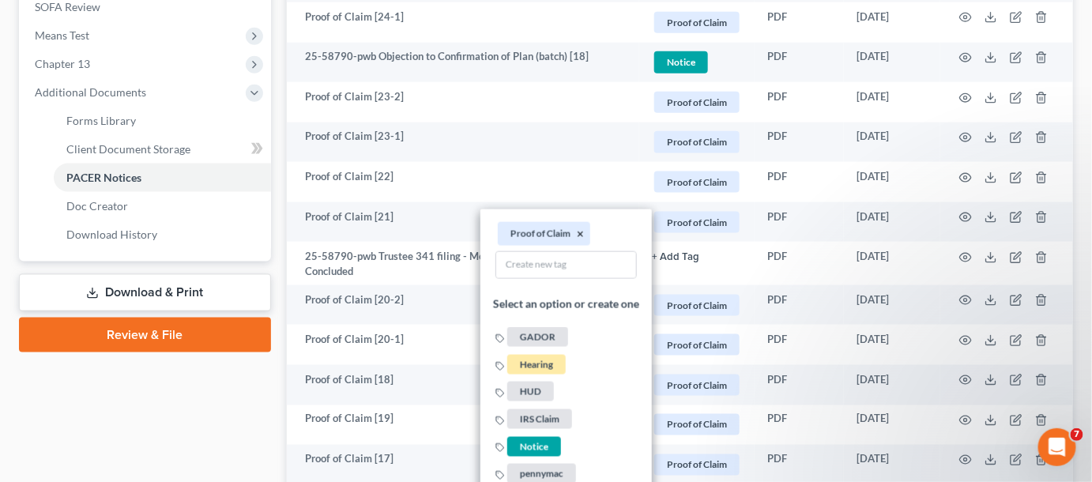
click at [579, 227] on button "×" at bounding box center [580, 234] width 7 height 14
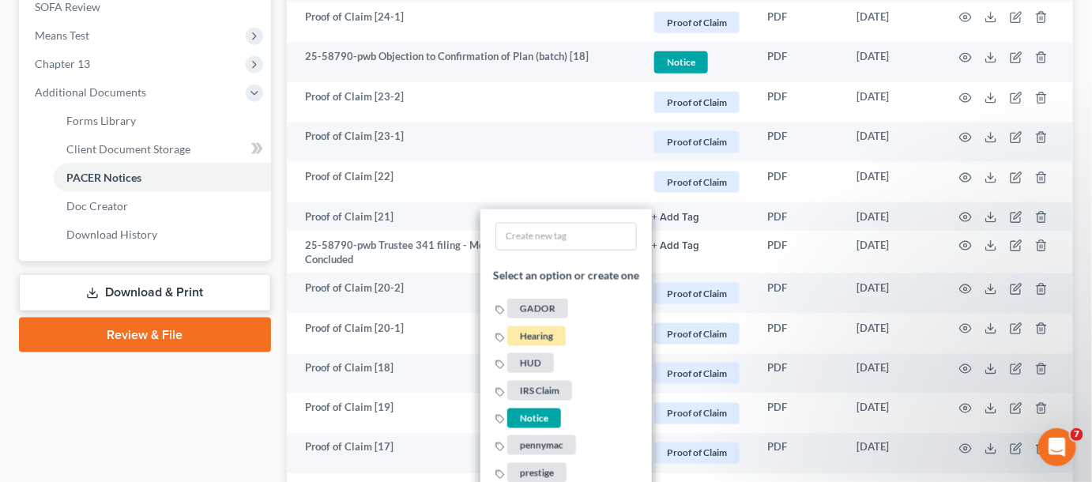
click at [548, 304] on span "GADOR" at bounding box center [537, 309] width 61 height 20
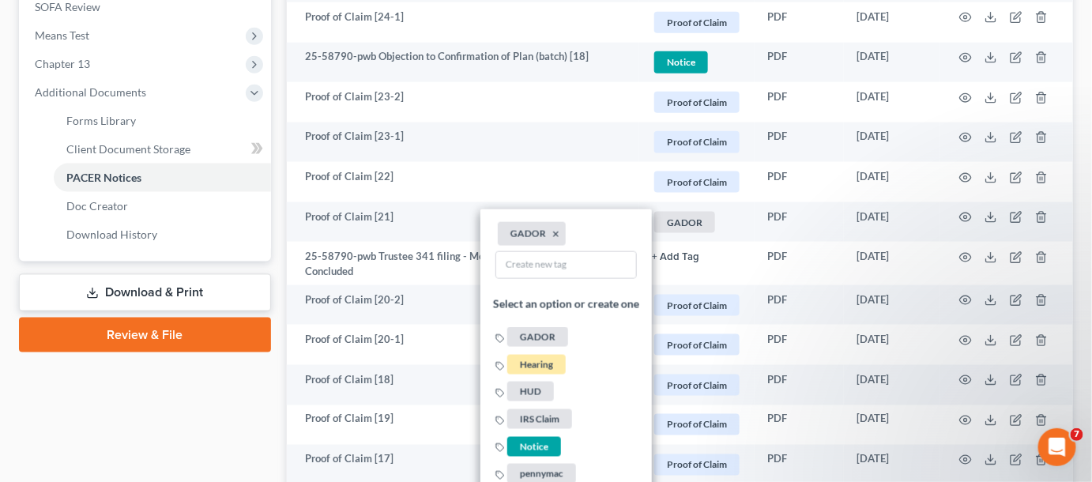
drag, startPoint x: 86, startPoint y: 393, endPoint x: 315, endPoint y: 365, distance: 230.8
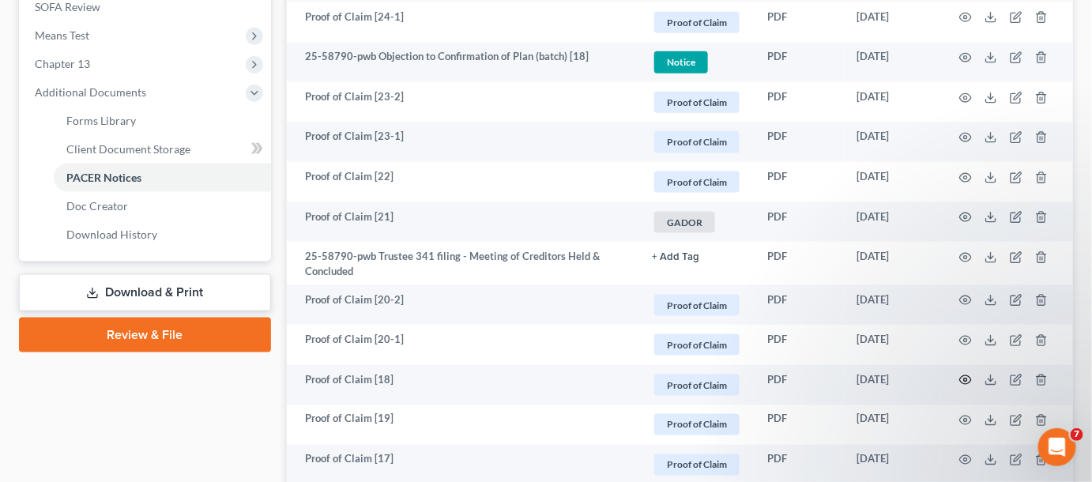
click at [968, 378] on icon "button" at bounding box center [965, 380] width 13 height 13
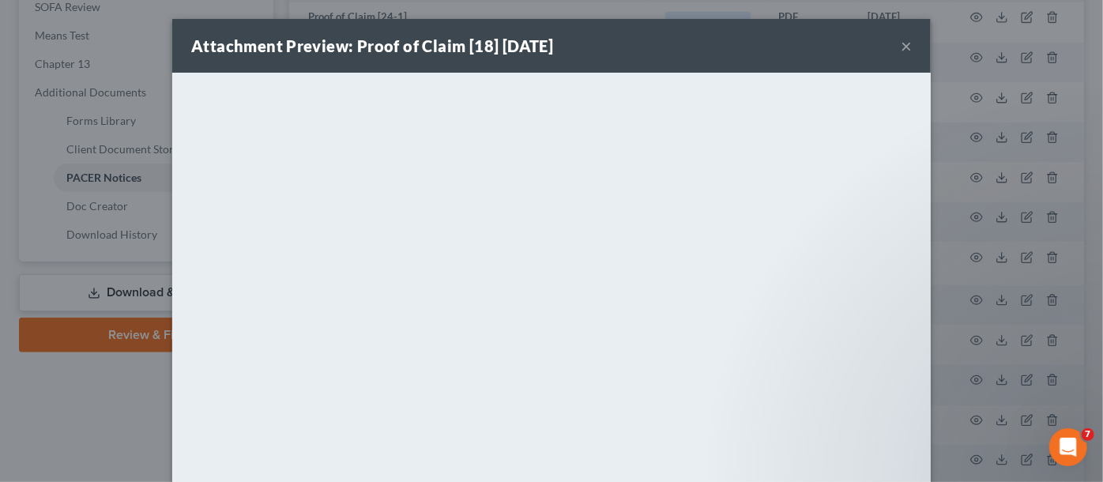
click at [6, 435] on div "Attachment Preview: Proof of Claim [18] [DATE] × <object ng-attr-data='[URL][DO…" at bounding box center [551, 241] width 1103 height 482
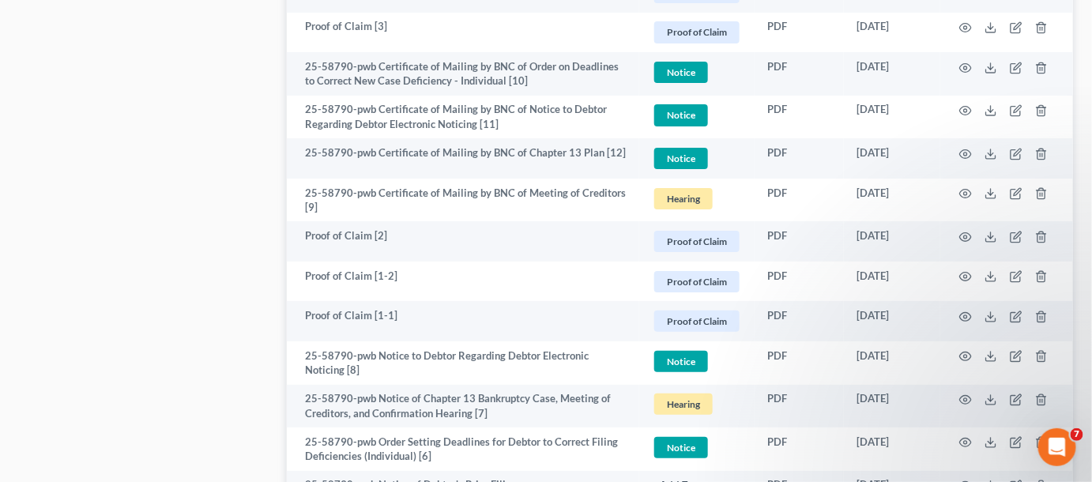
scroll to position [1920, 0]
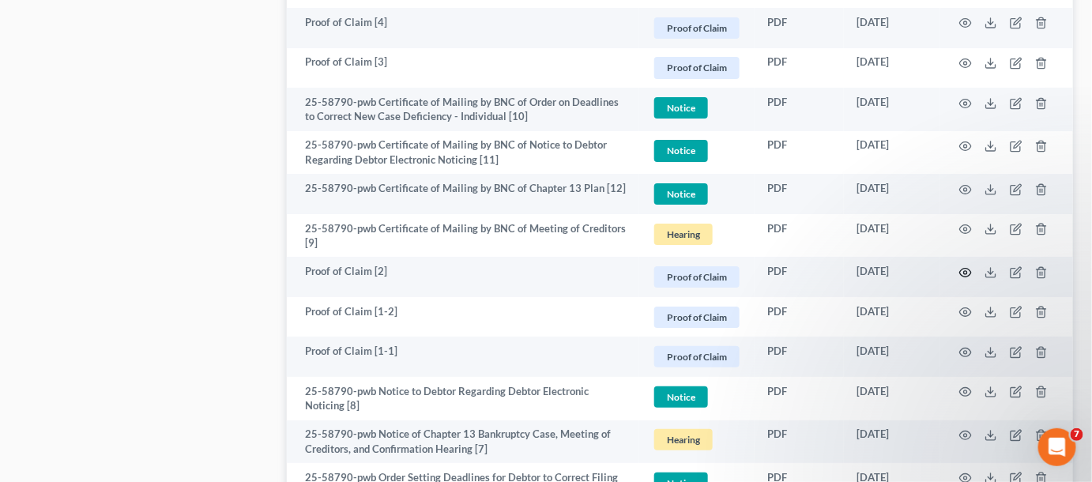
click at [968, 266] on icon "button" at bounding box center [965, 272] width 13 height 13
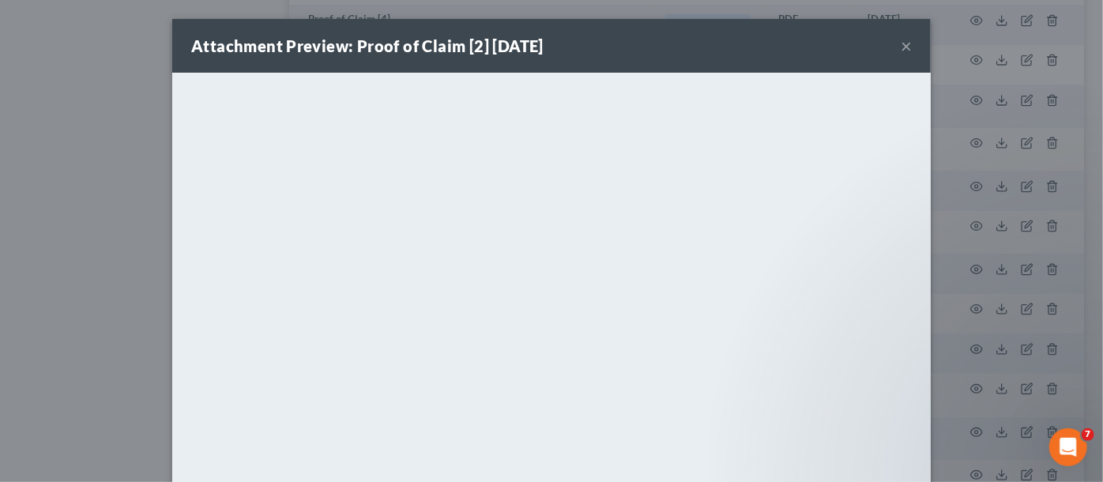
click at [134, 309] on div "Attachment Preview: Proof of Claim [2] [DATE] × <object ng-attr-data='[URL][DOM…" at bounding box center [551, 241] width 1103 height 482
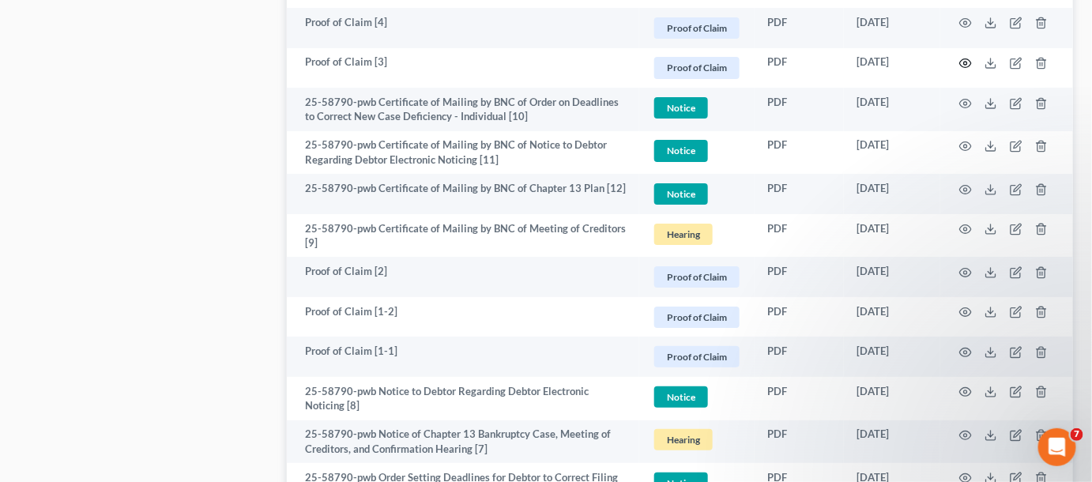
click at [967, 57] on icon "button" at bounding box center [965, 63] width 13 height 13
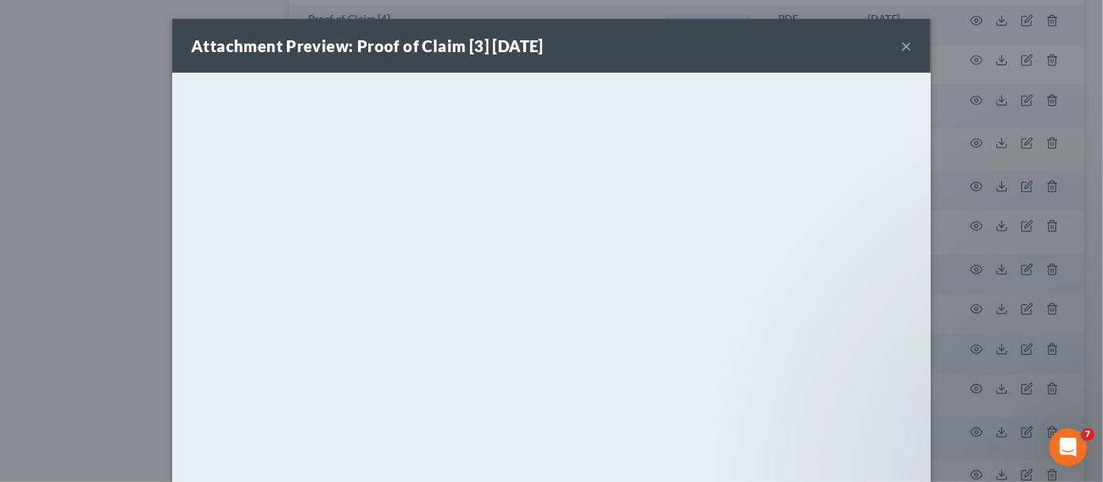
drag, startPoint x: 21, startPoint y: 238, endPoint x: 115, endPoint y: 12, distance: 245.1
click at [22, 231] on div "Attachment Preview: Proof of Claim [3] [DATE] × <object ng-attr-data='[URL][DOM…" at bounding box center [551, 241] width 1103 height 482
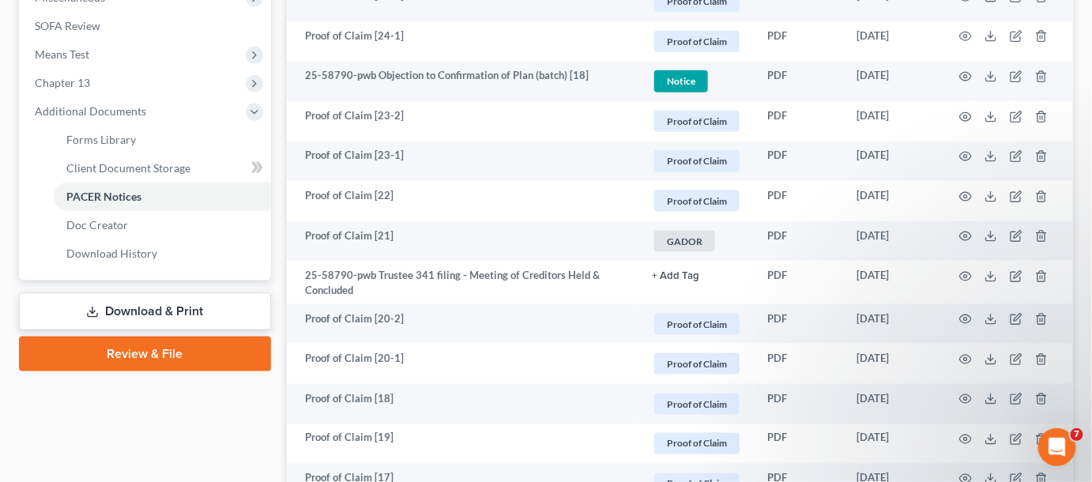
scroll to position [364, 0]
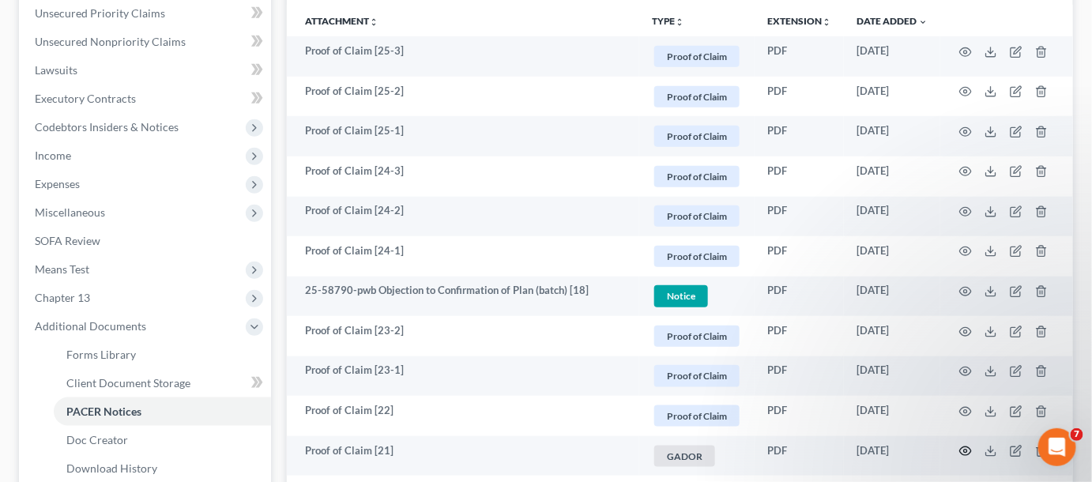
click at [964, 450] on circle "button" at bounding box center [965, 451] width 3 height 3
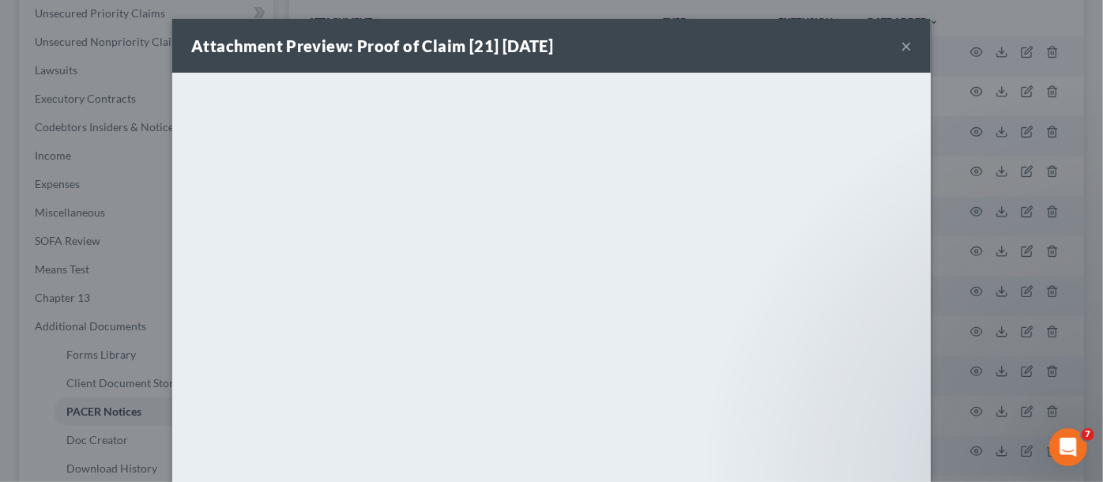
click at [984, 187] on div "Attachment Preview: Proof of Claim [21] [DATE] × <object ng-attr-data='[URL][DO…" at bounding box center [551, 241] width 1103 height 482
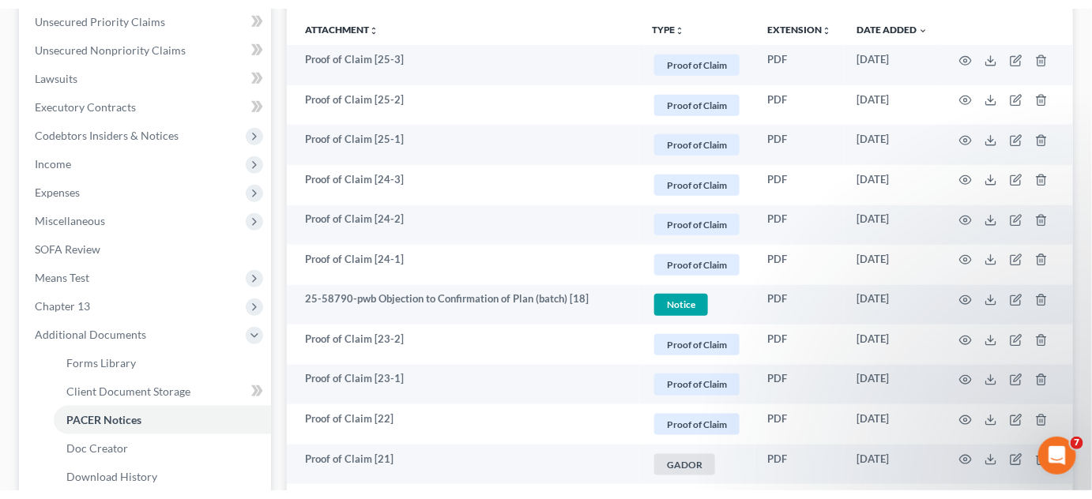
scroll to position [0, 0]
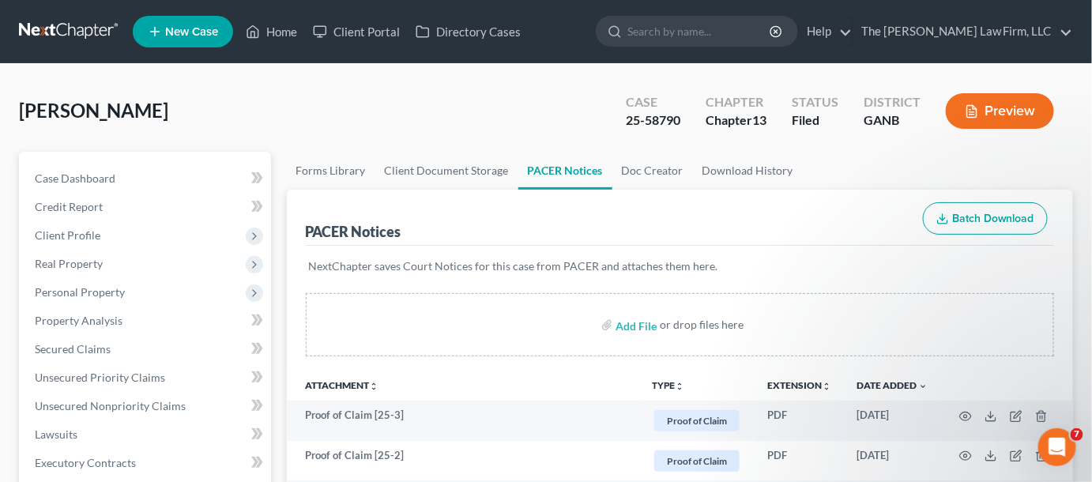
click at [691, 28] on input "search" at bounding box center [699, 31] width 145 height 29
type input "[PERSON_NAME]"
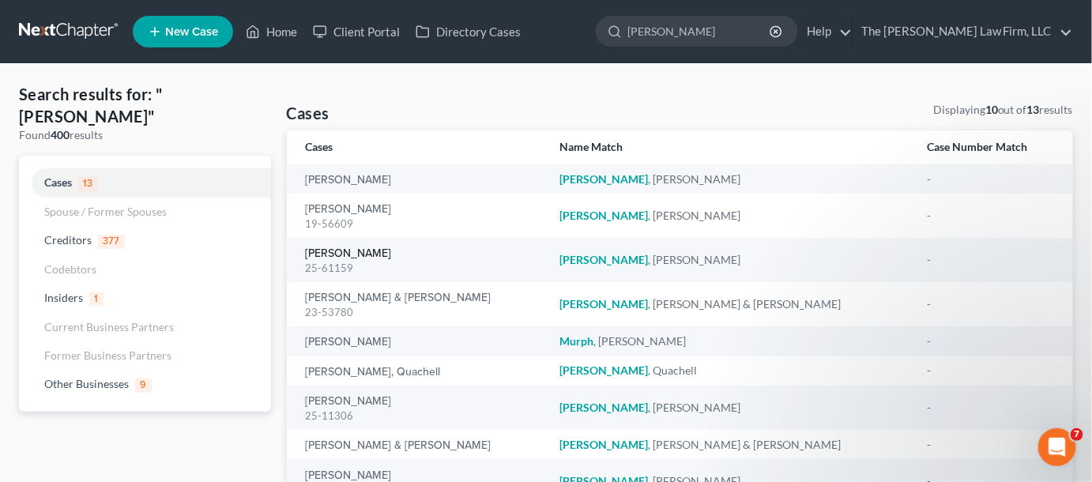
click at [360, 250] on link "[PERSON_NAME]" at bounding box center [349, 253] width 86 height 11
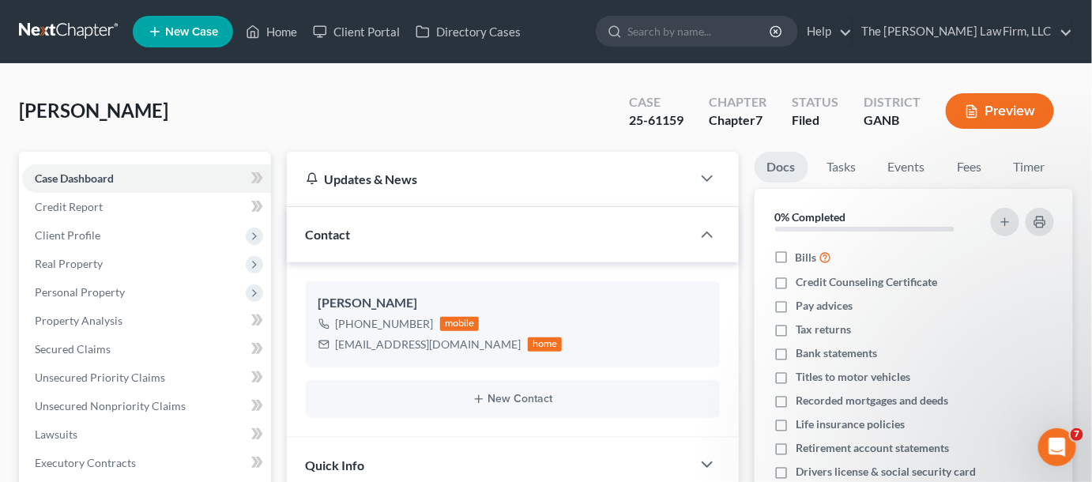
click at [94, 257] on span "Real Property" at bounding box center [69, 263] width 68 height 13
click at [87, 239] on span "Client Profile" at bounding box center [68, 234] width 66 height 13
click at [126, 349] on span "Debtor Addresses" at bounding box center [110, 348] width 88 height 13
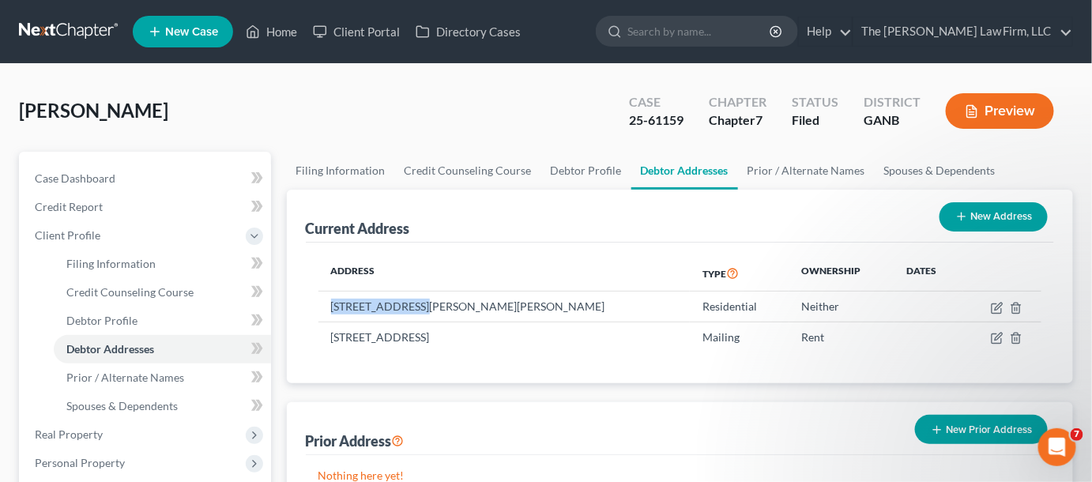
drag, startPoint x: 415, startPoint y: 306, endPoint x: 329, endPoint y: 307, distance: 85.3
click at [329, 307] on td "[STREET_ADDRESS][PERSON_NAME][PERSON_NAME]" at bounding box center [504, 307] width 372 height 30
copy td "[STREET_ADDRESS][PERSON_NAME]"
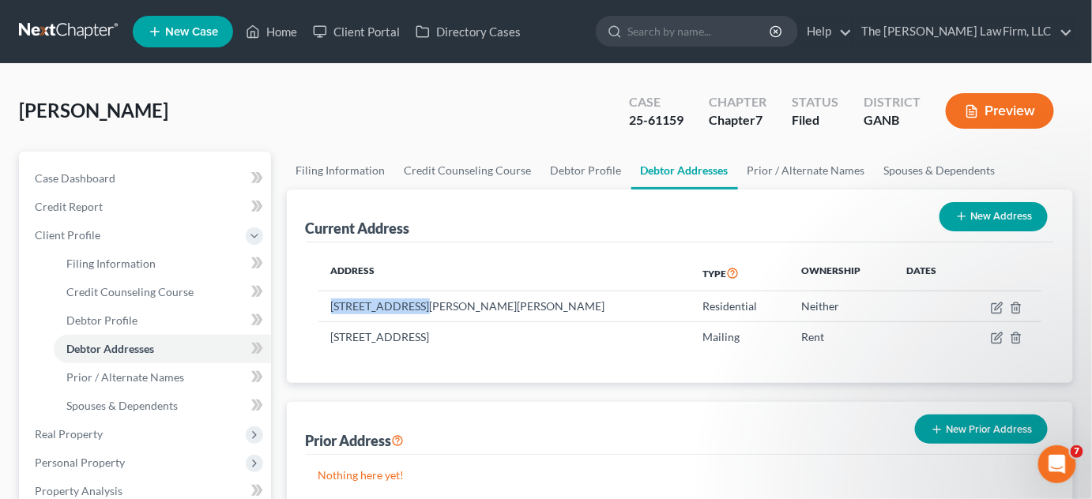
drag, startPoint x: 733, startPoint y: 36, endPoint x: 737, endPoint y: 22, distance: 14.0
click at [734, 31] on input "search" at bounding box center [699, 31] width 145 height 29
type input "gamal"
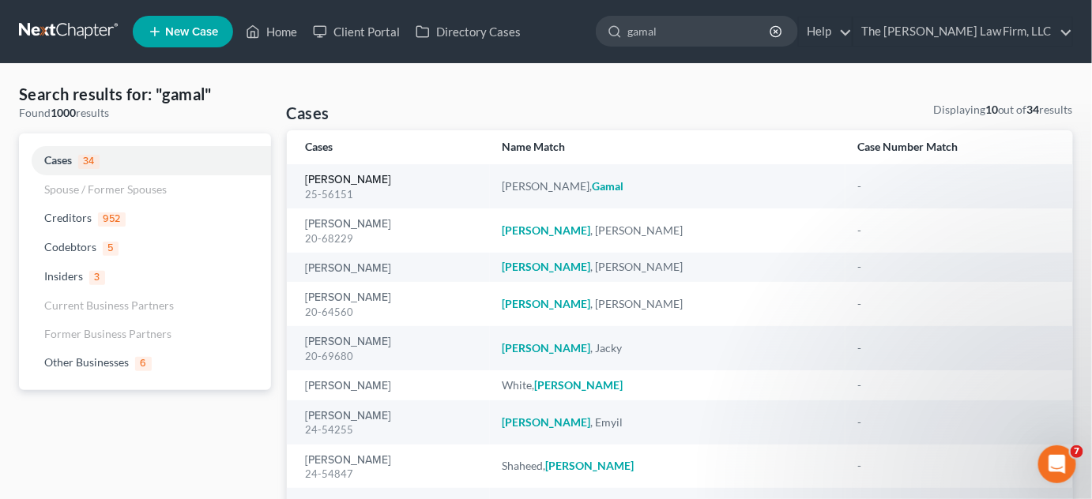
click at [375, 175] on link "[PERSON_NAME]" at bounding box center [349, 180] width 86 height 11
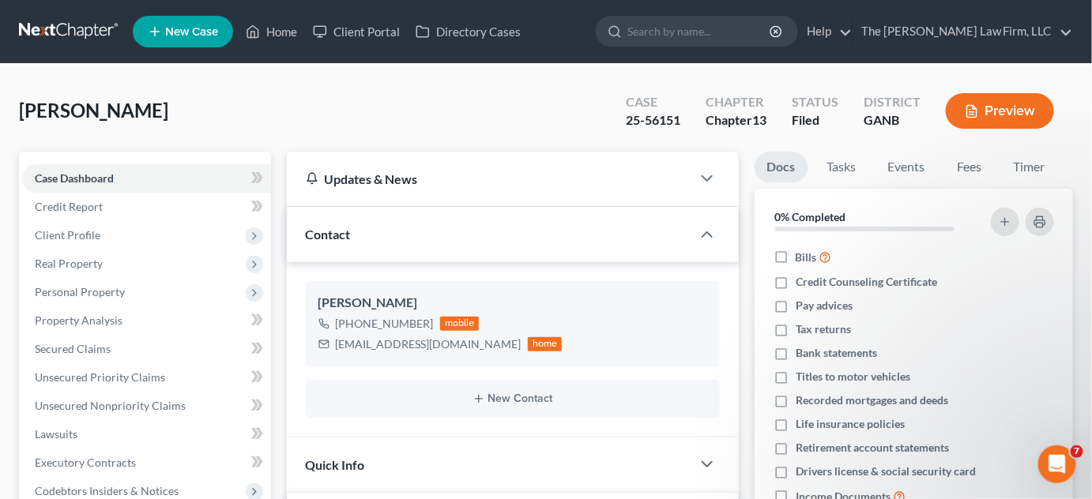
scroll to position [359, 0]
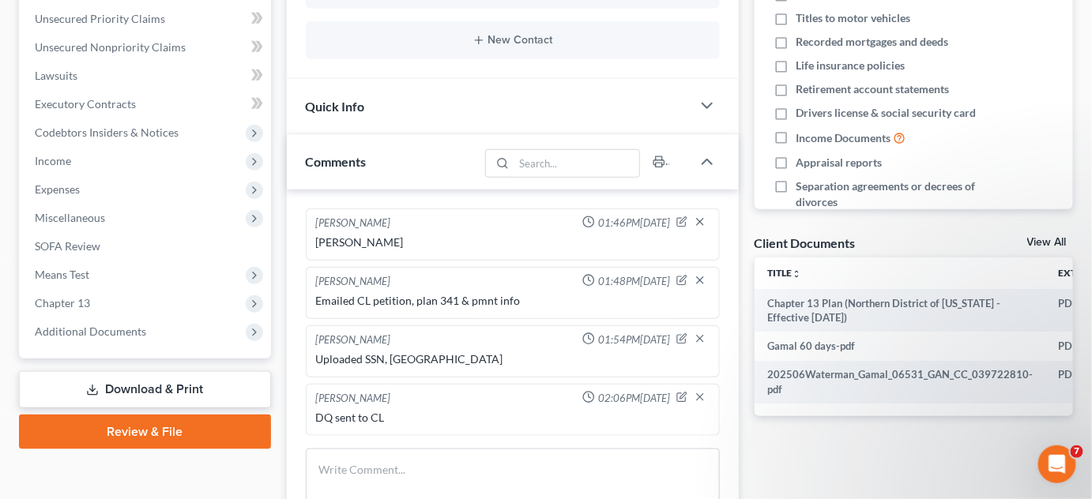
click at [127, 335] on span "Additional Documents" at bounding box center [90, 331] width 111 height 13
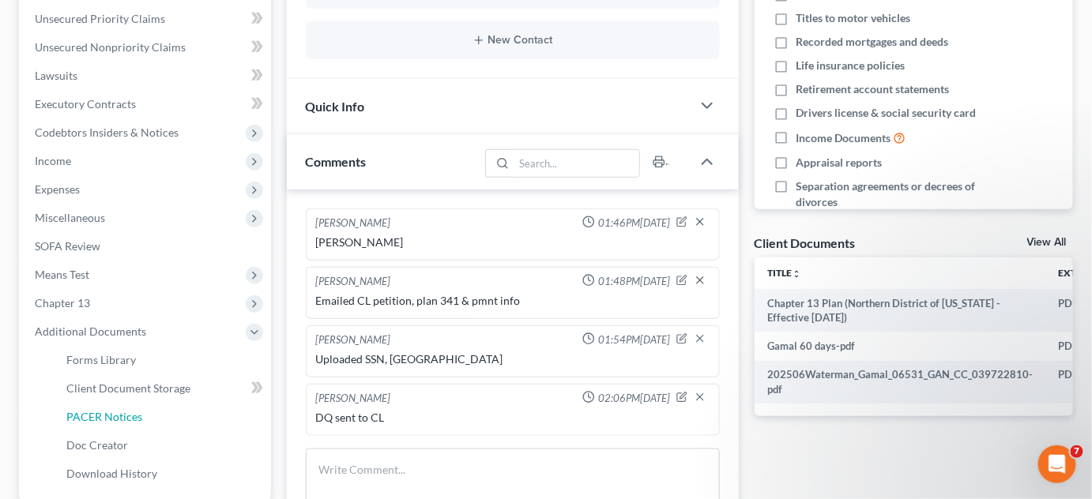
click at [69, 418] on span "PACER Notices" at bounding box center [104, 416] width 76 height 13
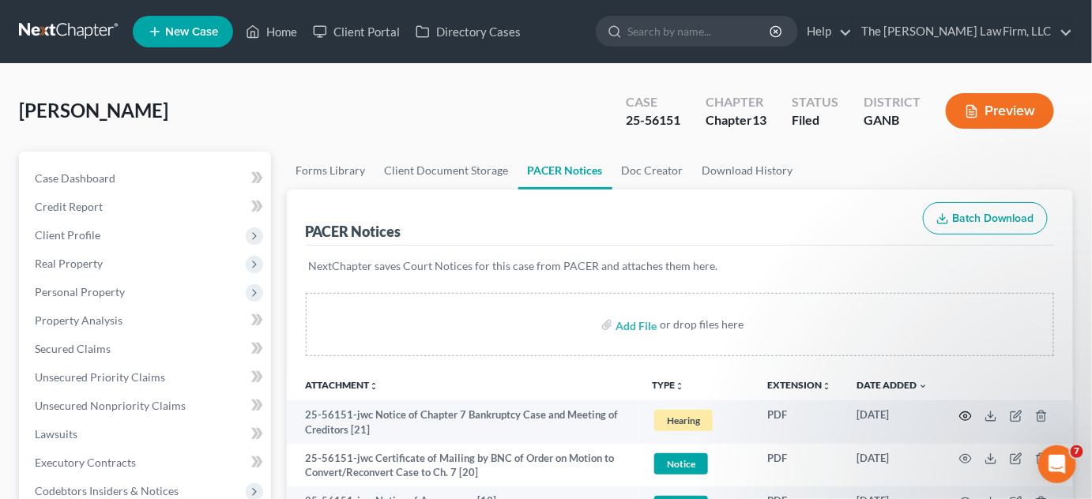
click at [962, 415] on icon "button" at bounding box center [965, 416] width 13 height 13
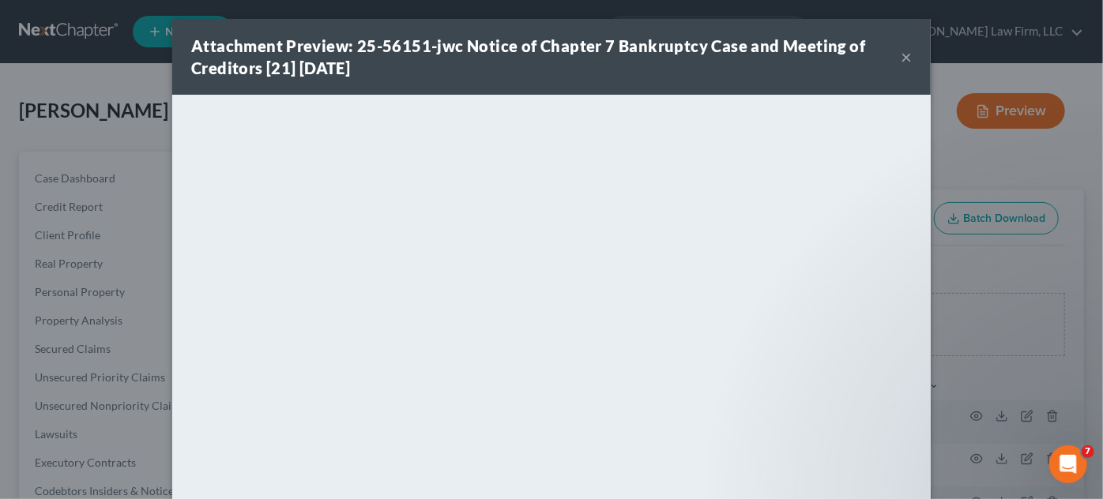
drag, startPoint x: 990, startPoint y: 265, endPoint x: 940, endPoint y: 263, distance: 49.8
click at [986, 263] on div "Attachment Preview: 25-56151-jwc Notice of Chapter 7 Bankruptcy Case and Meetin…" at bounding box center [551, 249] width 1103 height 499
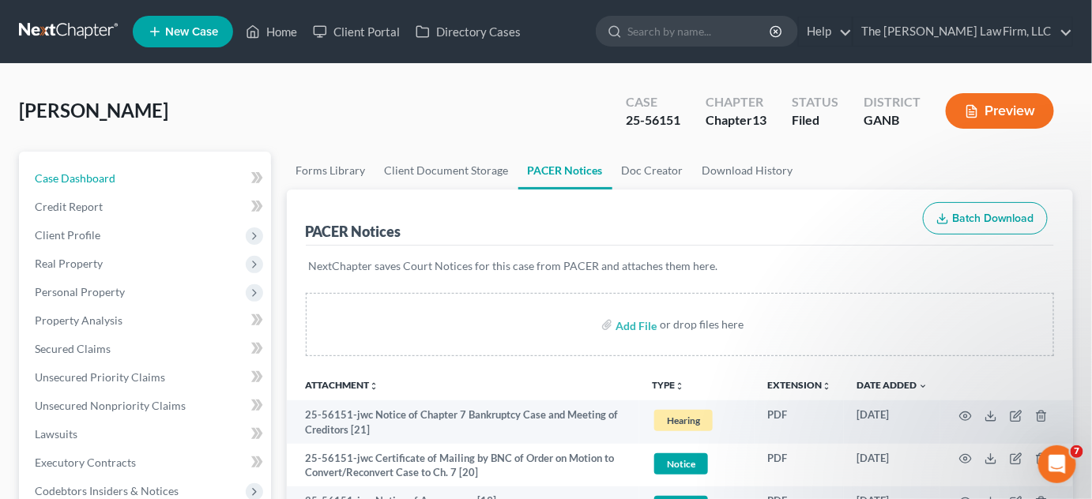
drag, startPoint x: 58, startPoint y: 179, endPoint x: 130, endPoint y: 212, distance: 79.2
click at [58, 179] on span "Case Dashboard" at bounding box center [75, 177] width 81 height 13
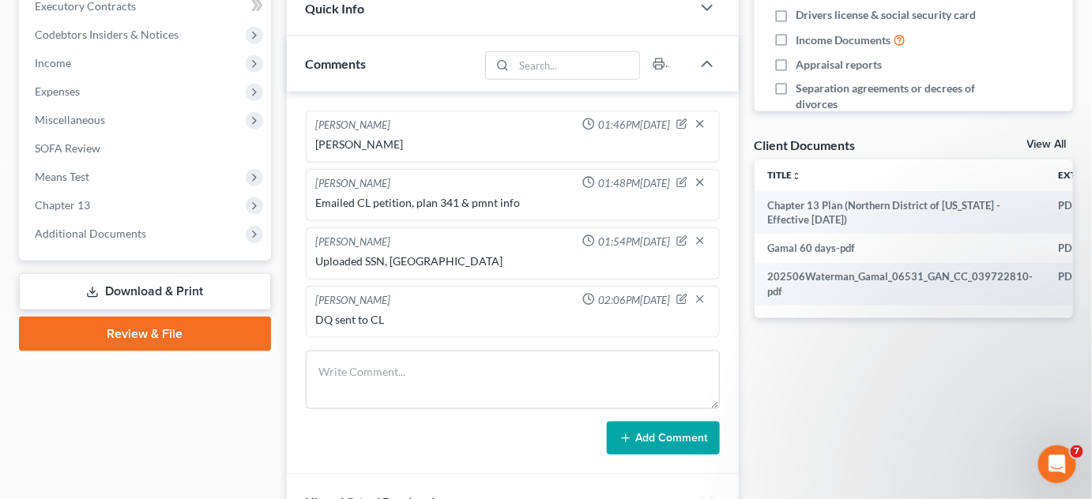
scroll to position [598, 0]
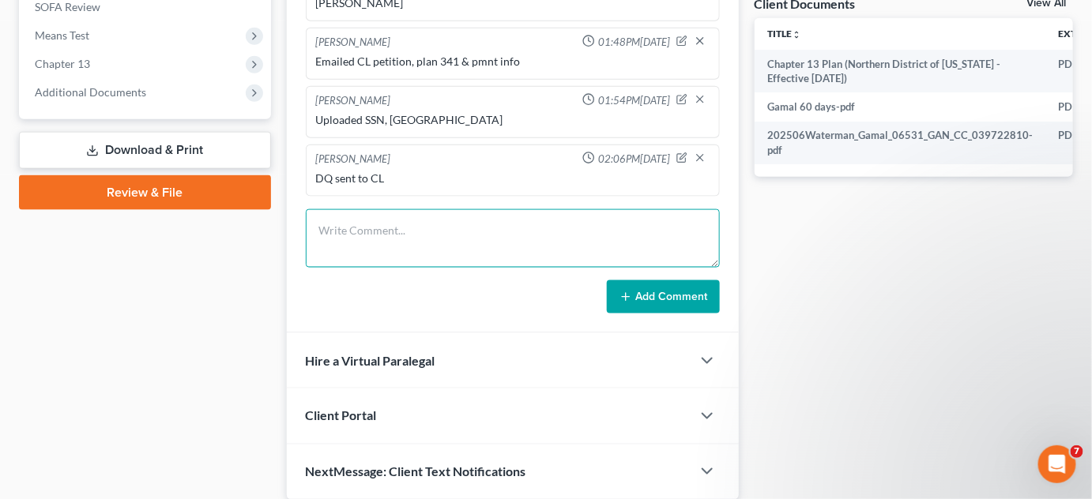
click at [367, 243] on textarea at bounding box center [513, 238] width 414 height 58
type textarea "[PERSON_NAME]"
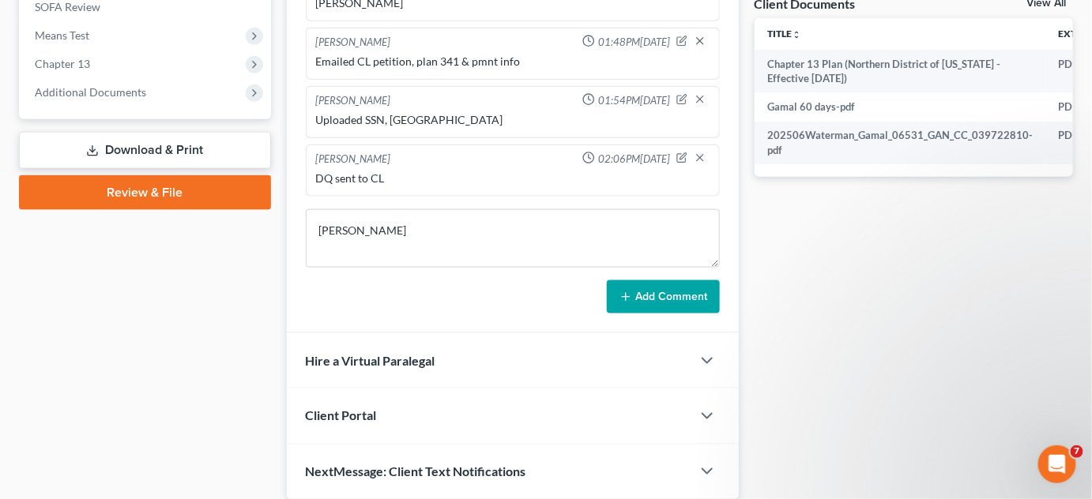
click at [627, 296] on icon at bounding box center [625, 297] width 13 height 13
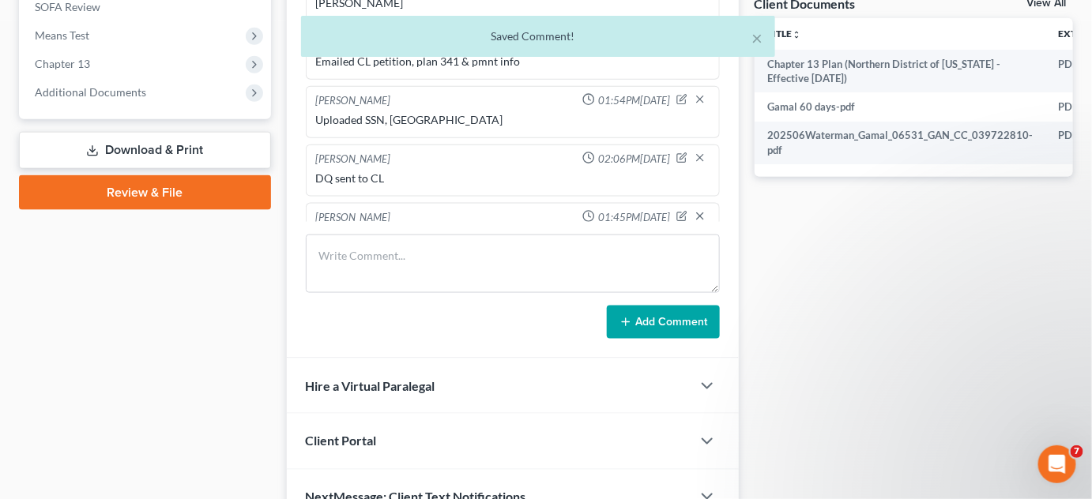
scroll to position [31, 0]
